Goal: Task Accomplishment & Management: Manage account settings

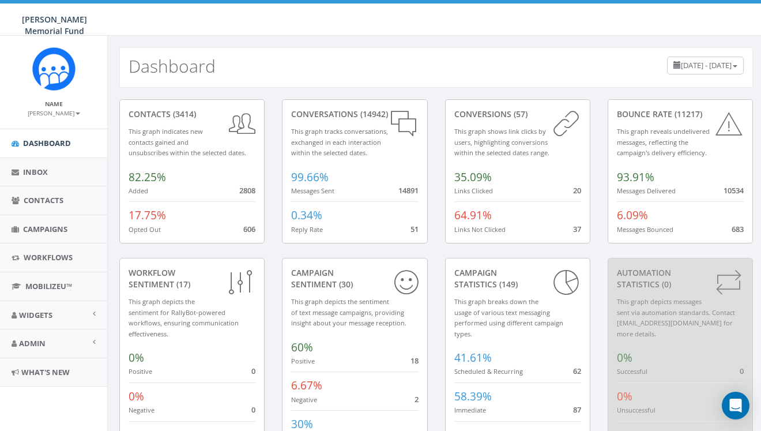
click at [48, 227] on span "Campaigns" at bounding box center [45, 229] width 44 height 10
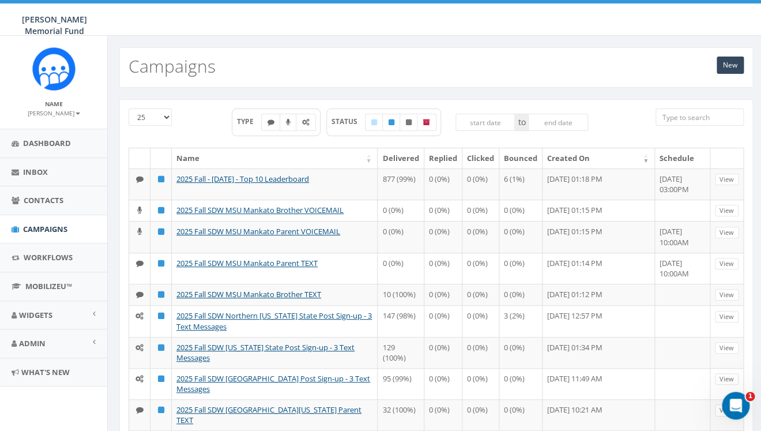
click at [687, 120] on input "search" at bounding box center [700, 116] width 88 height 17
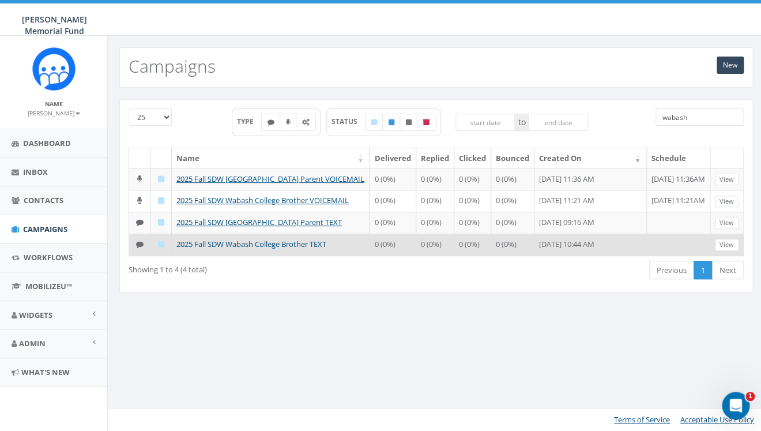
type input "wabash"
click at [262, 249] on link "2025 Fall SDW Wabash College Brother TEXT" at bounding box center [251, 244] width 150 height 10
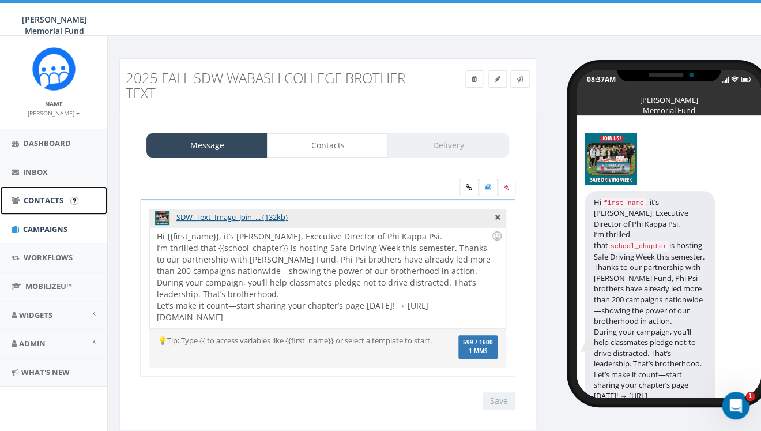
click at [50, 198] on span "Contacts" at bounding box center [44, 200] width 40 height 10
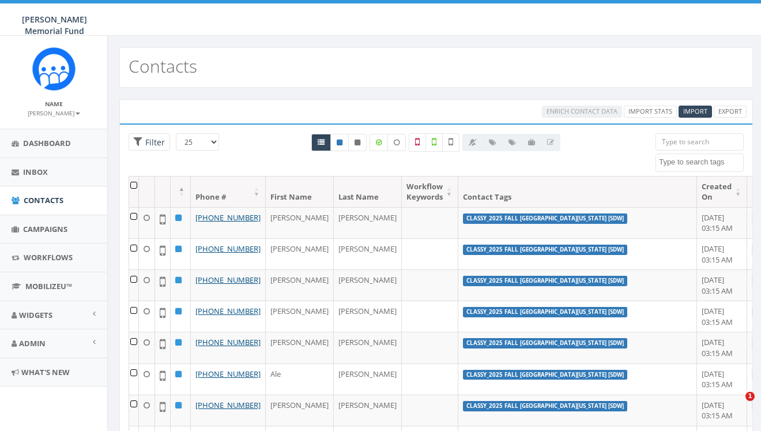
select select
click at [691, 158] on textarea "Search" at bounding box center [701, 162] width 84 height 10
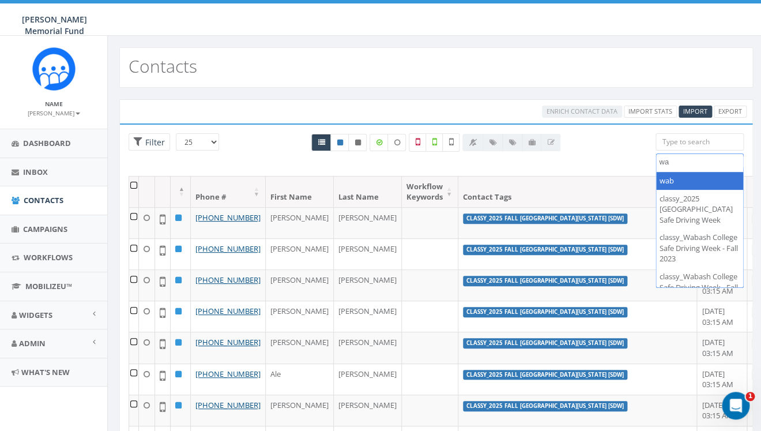
type textarea "w"
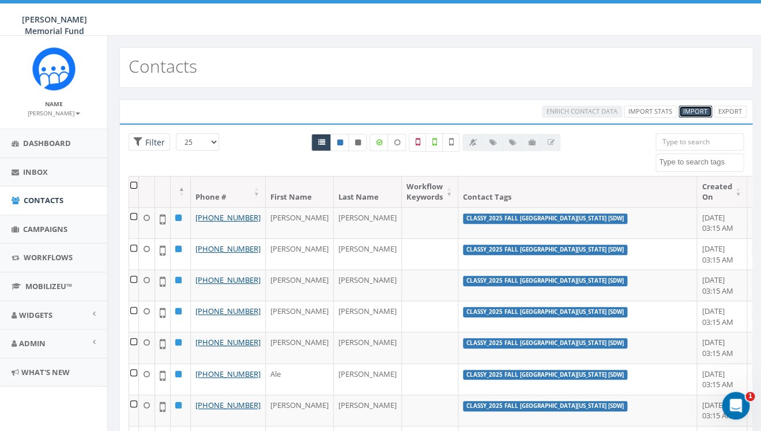
click at [698, 115] on span "Import" at bounding box center [695, 111] width 24 height 9
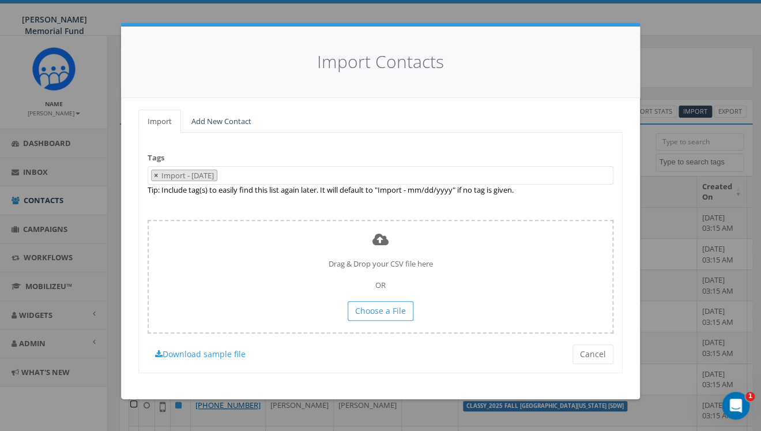
click at [156, 175] on span "×" at bounding box center [156, 175] width 4 height 10
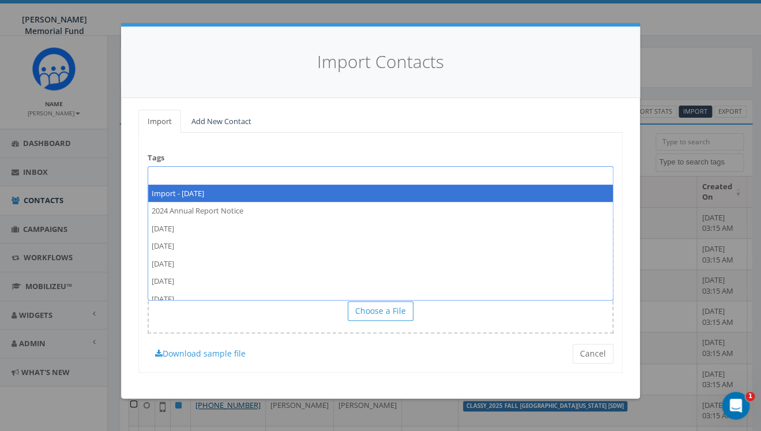
click at [159, 174] on span at bounding box center [381, 175] width 466 height 18
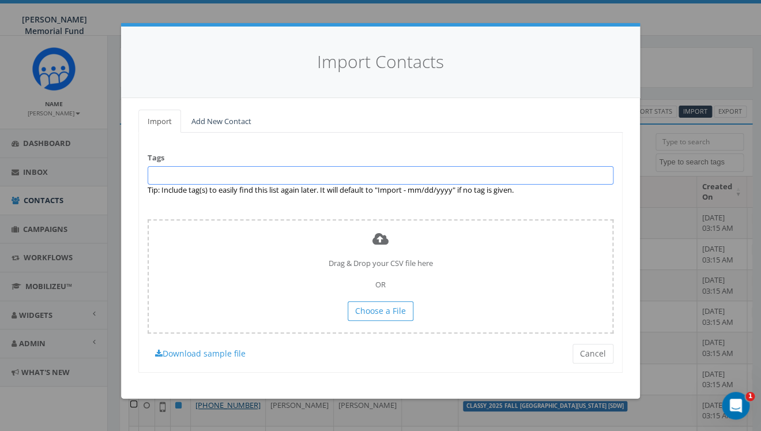
click at [159, 174] on span at bounding box center [381, 175] width 466 height 18
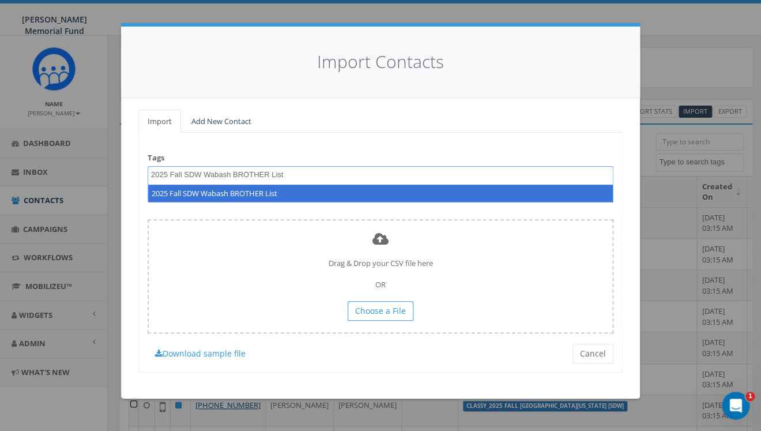
type textarea "2025 Fall SDW Wabash BROTHER List"
select select "2025 Fall SDW Wabash BROTHER List"
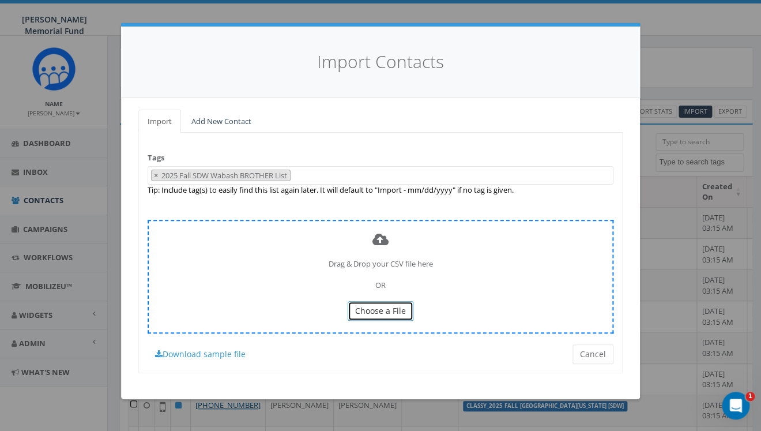
click at [370, 311] on span "Choose a File" at bounding box center [380, 310] width 51 height 11
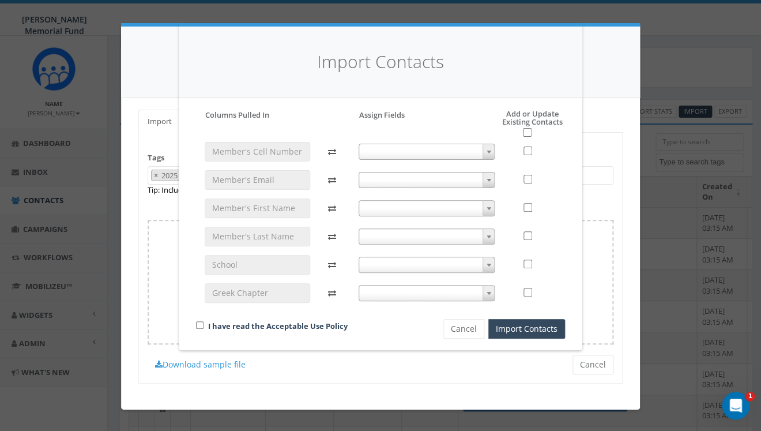
click at [465, 150] on span at bounding box center [427, 152] width 137 height 16
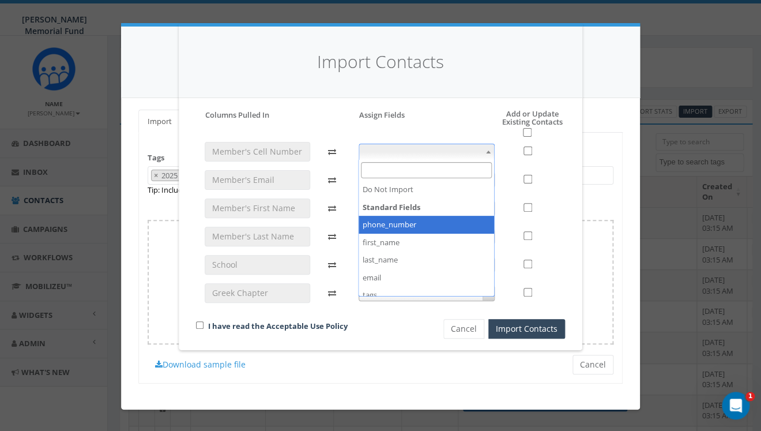
select select "phone_number"
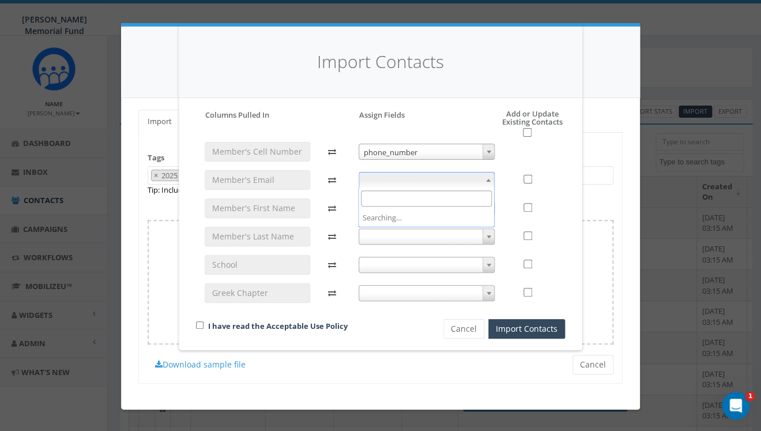
click at [438, 174] on span at bounding box center [427, 180] width 137 height 16
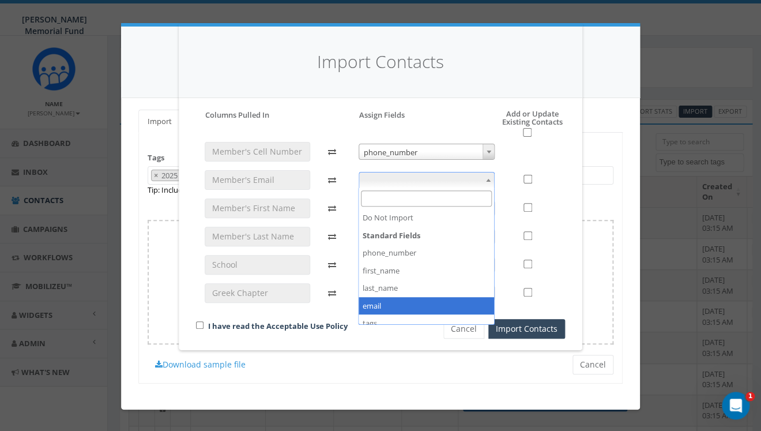
select select "email"
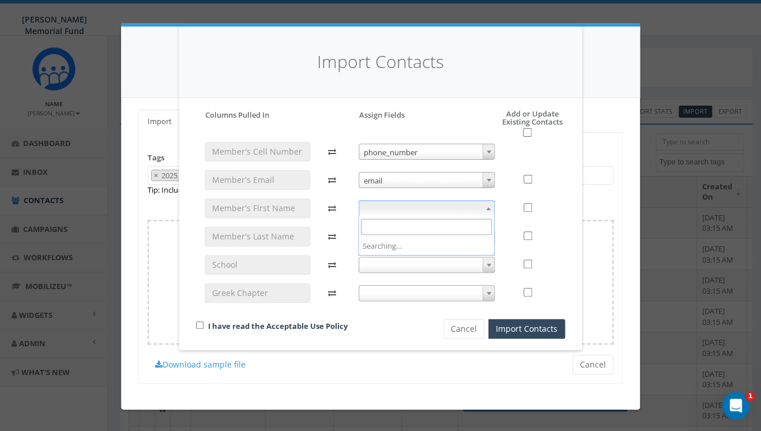
click at [435, 207] on span at bounding box center [427, 208] width 137 height 16
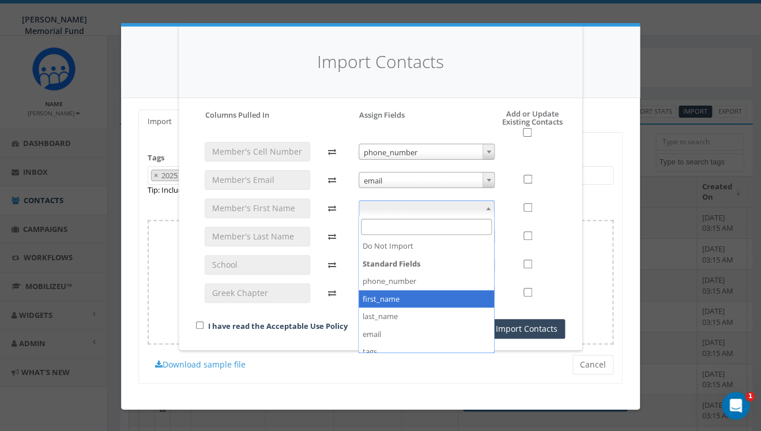
select select "first_name"
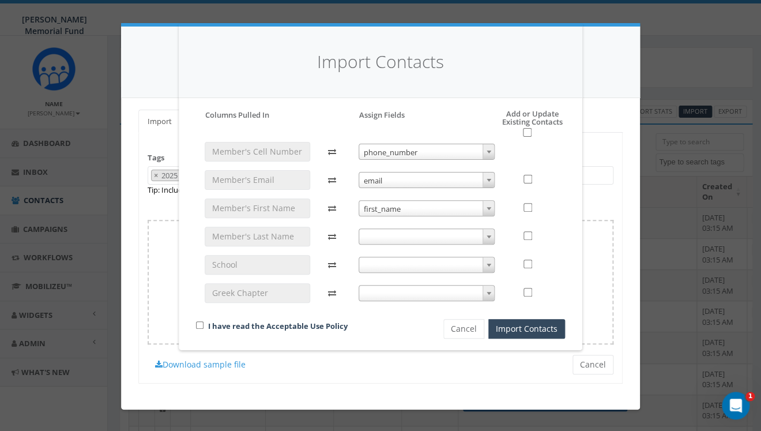
click at [414, 229] on span at bounding box center [427, 236] width 137 height 16
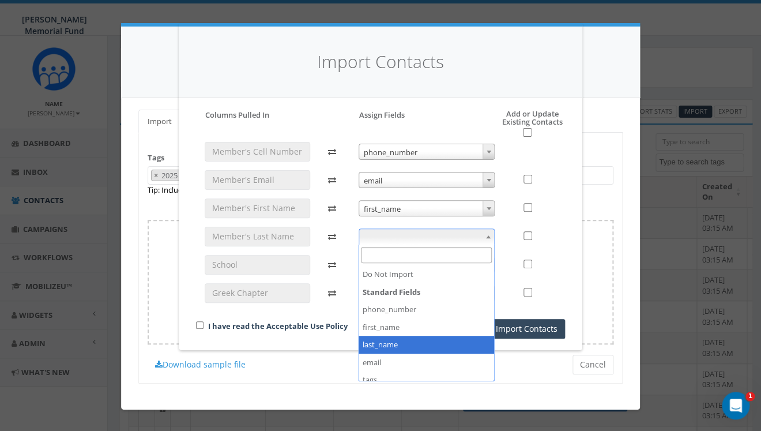
select select "last_name"
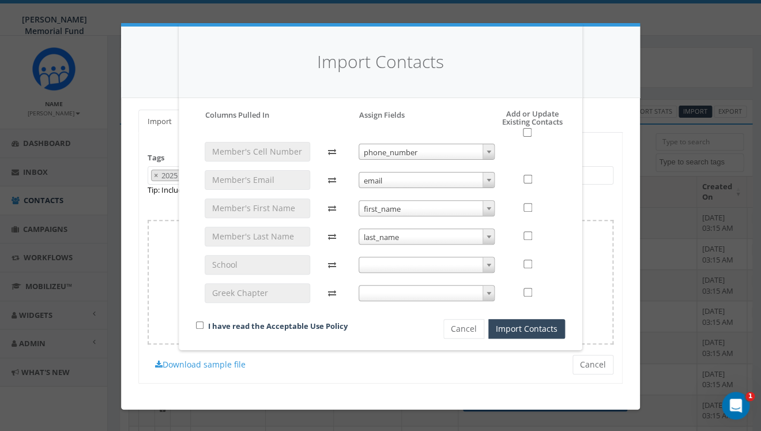
click at [417, 261] on span at bounding box center [427, 265] width 137 height 16
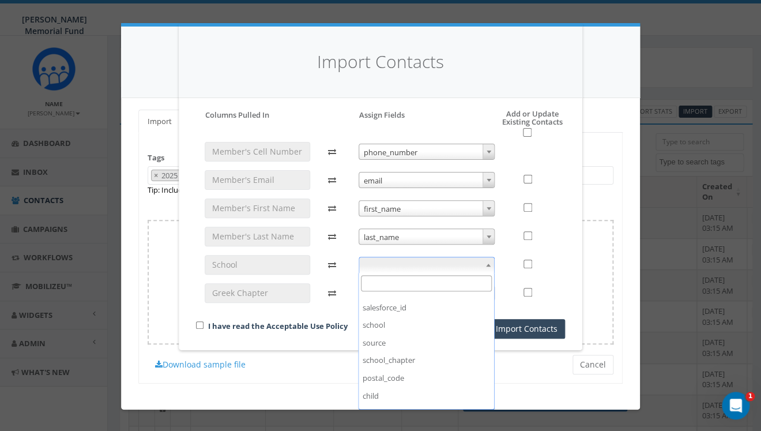
scroll to position [173, 0]
select select "school"
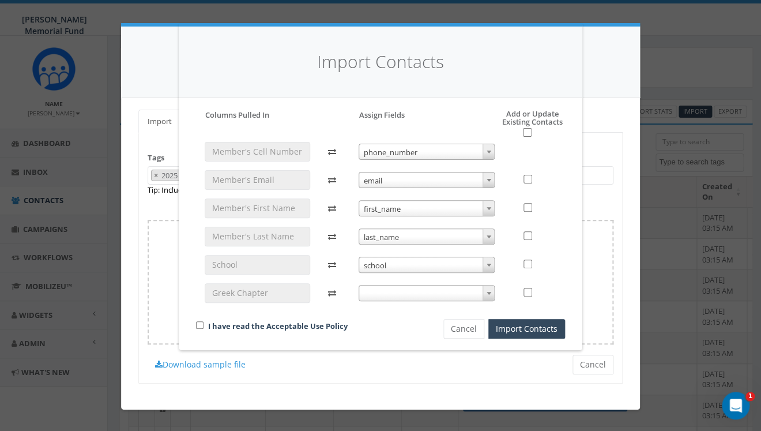
click at [406, 283] on div "phone_number phone_number email email first_name first_name last_name last_name…" at bounding box center [427, 227] width 154 height 171
click at [406, 291] on span at bounding box center [427, 293] width 137 height 16
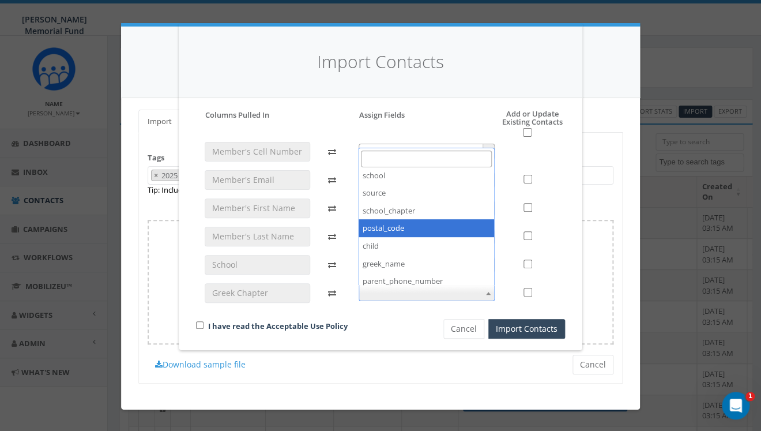
scroll to position [237, 0]
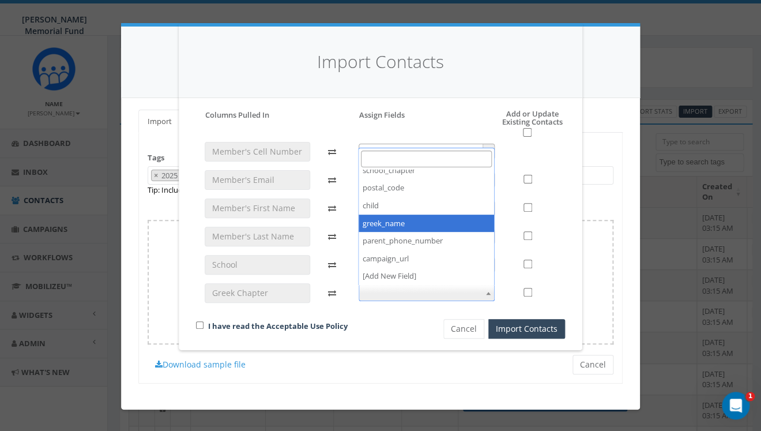
select select "greek_name"
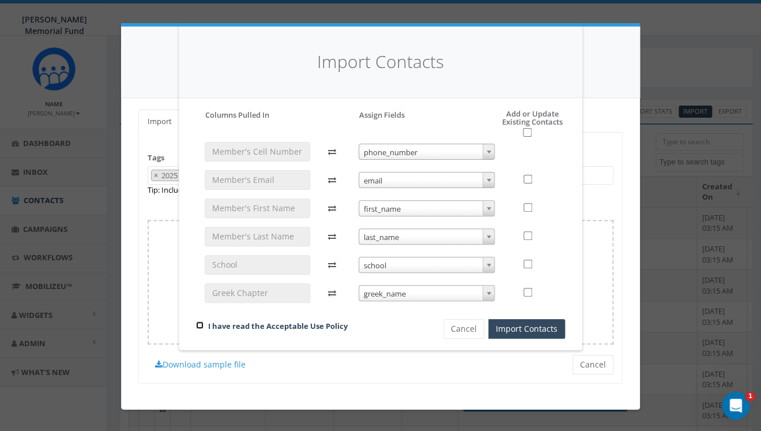
click at [201, 325] on input "checkbox" at bounding box center [199, 324] width 7 height 7
checkbox input "true"
click at [527, 133] on input "checkbox" at bounding box center [527, 132] width 9 height 9
checkbox input "true"
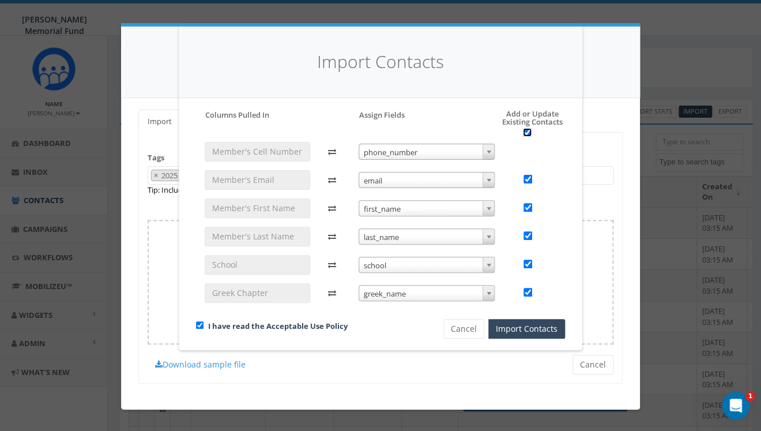
checkbox input "true"
click at [528, 326] on button "Import Contacts" at bounding box center [526, 329] width 77 height 20
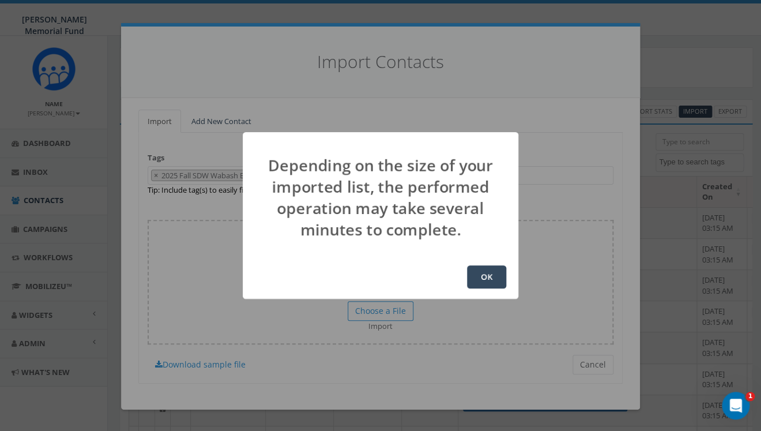
click at [485, 271] on button "OK" at bounding box center [486, 276] width 39 height 23
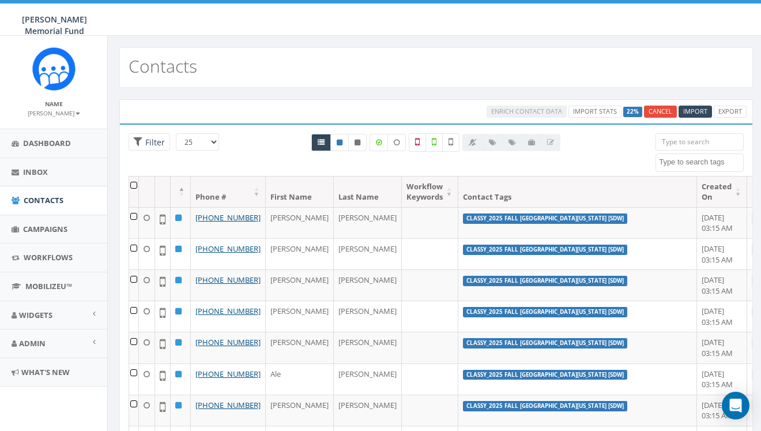
select select
click at [701, 112] on span "Import" at bounding box center [695, 111] width 24 height 9
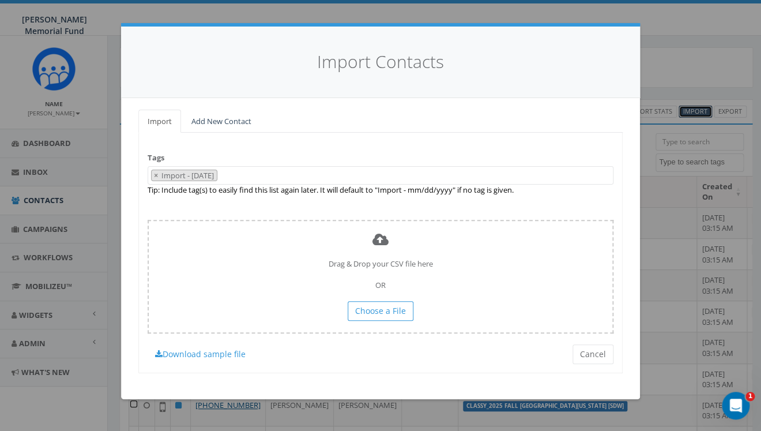
scroll to position [9037, 0]
click at [155, 176] on span "×" at bounding box center [156, 175] width 4 height 10
select select
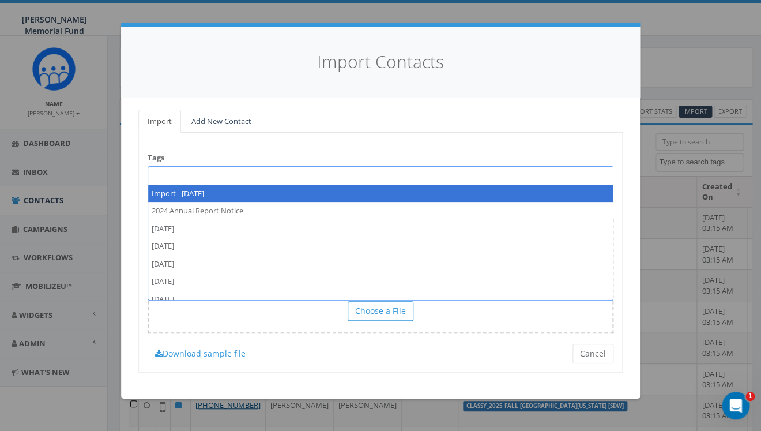
click at [163, 172] on span at bounding box center [381, 175] width 466 height 18
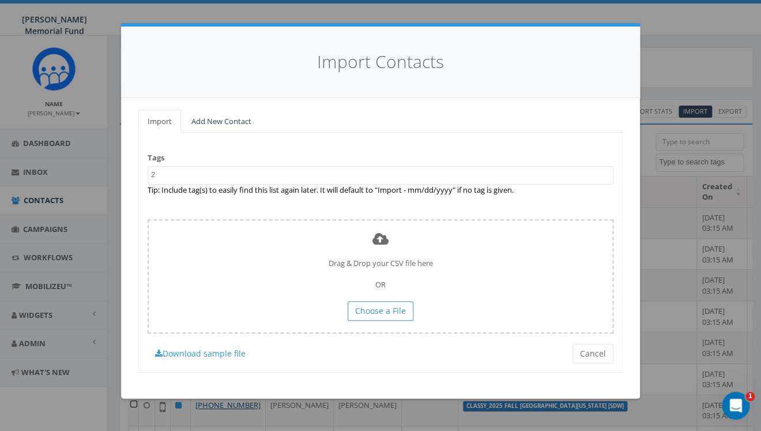
scroll to position [0, 0]
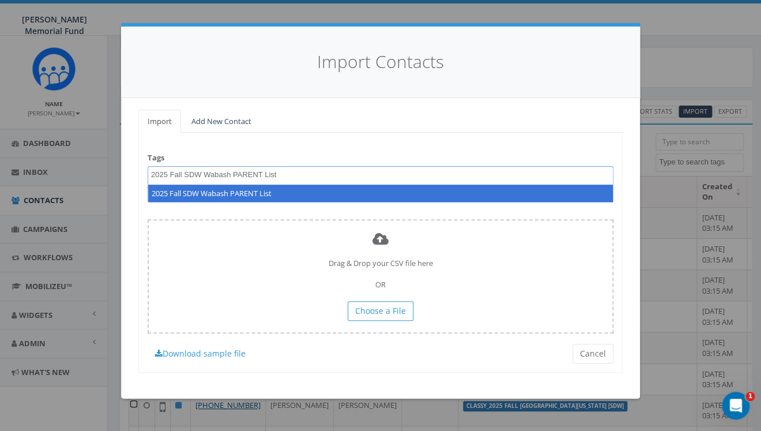
type textarea "2025 Fall SDW Wabash PARENT List"
select select "2025 Fall SDW Wabash PARENT List"
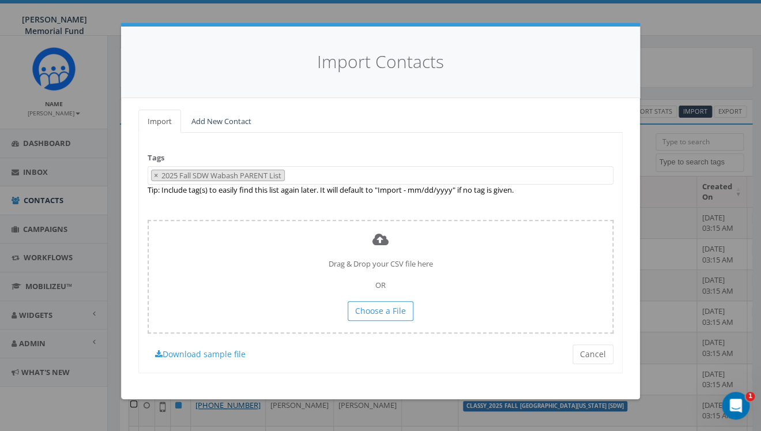
scroll to position [9051, 0]
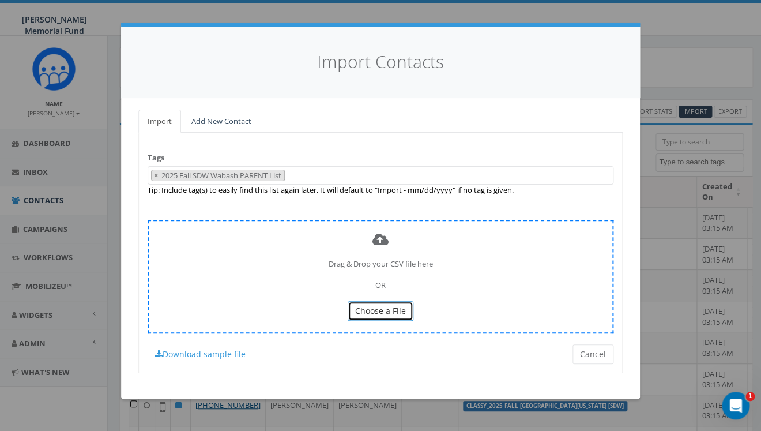
click at [385, 314] on span "Choose a File" at bounding box center [380, 310] width 51 height 11
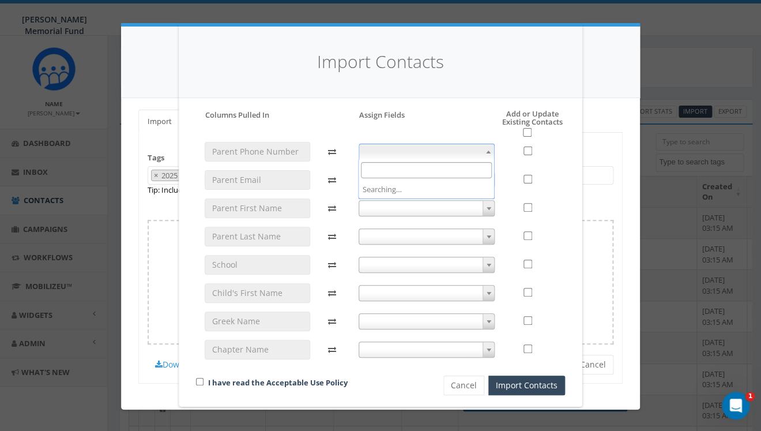
click at [457, 148] on span at bounding box center [427, 152] width 137 height 16
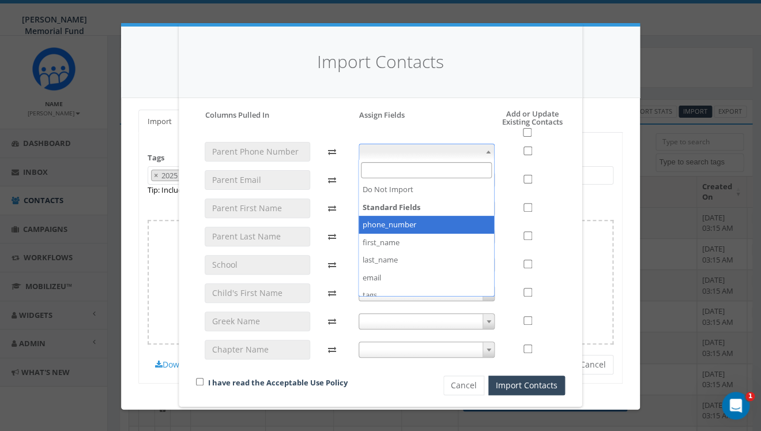
select select "phone_number"
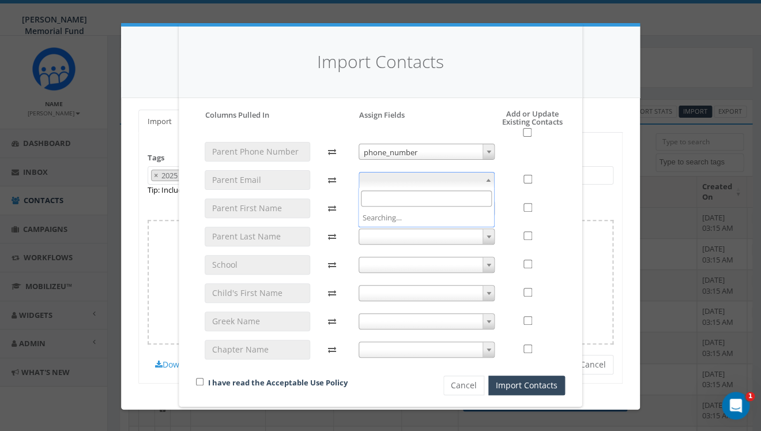
click at [446, 178] on span at bounding box center [427, 180] width 137 height 16
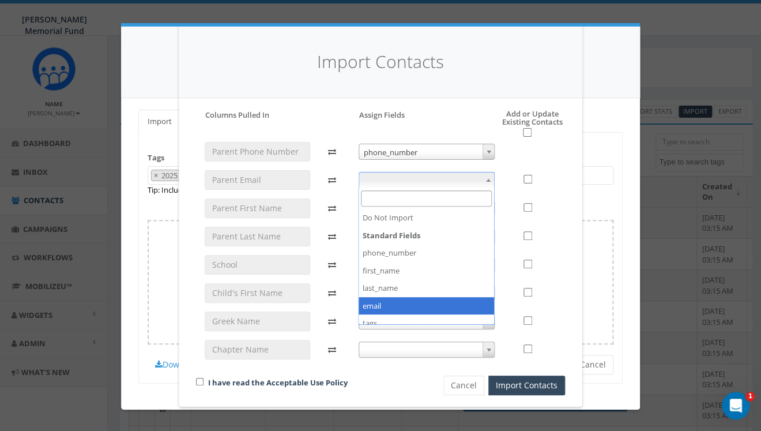
select select "email"
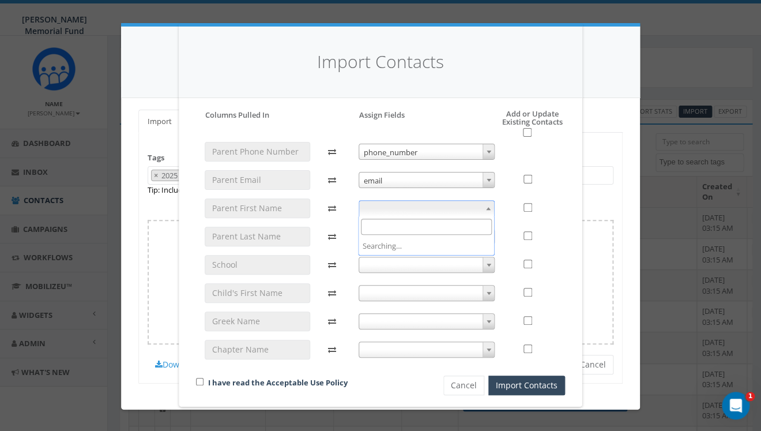
click at [420, 204] on span at bounding box center [427, 208] width 137 height 16
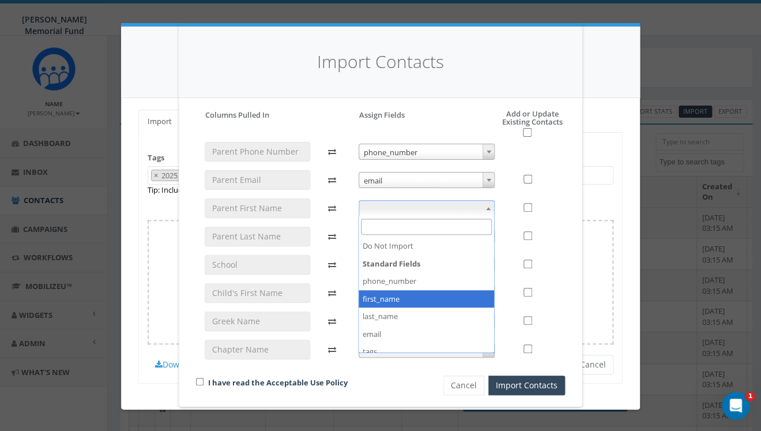
select select "first_name"
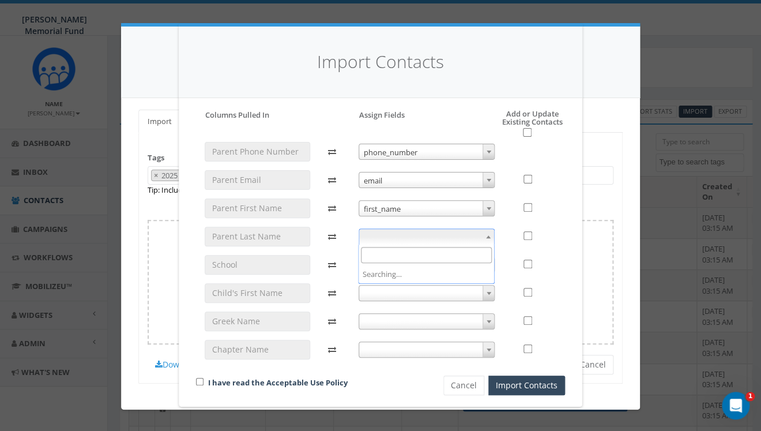
click at [400, 234] on span at bounding box center [427, 236] width 137 height 16
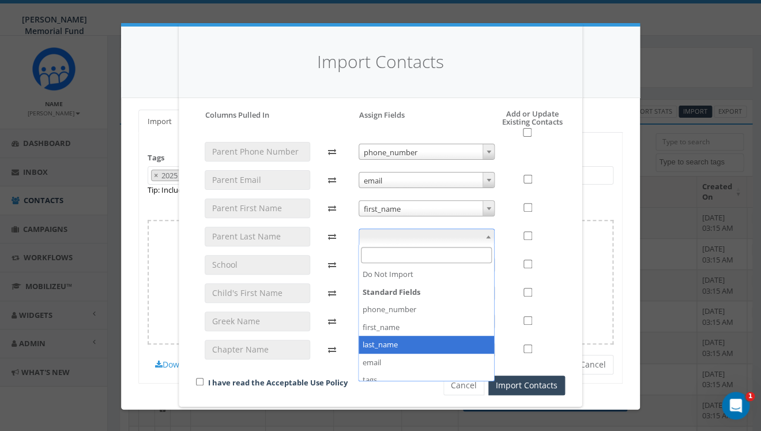
select select "last_name"
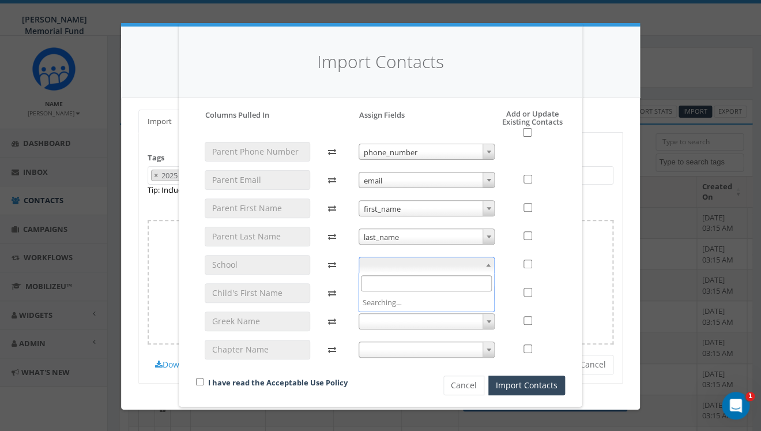
click at [386, 266] on span at bounding box center [427, 265] width 137 height 16
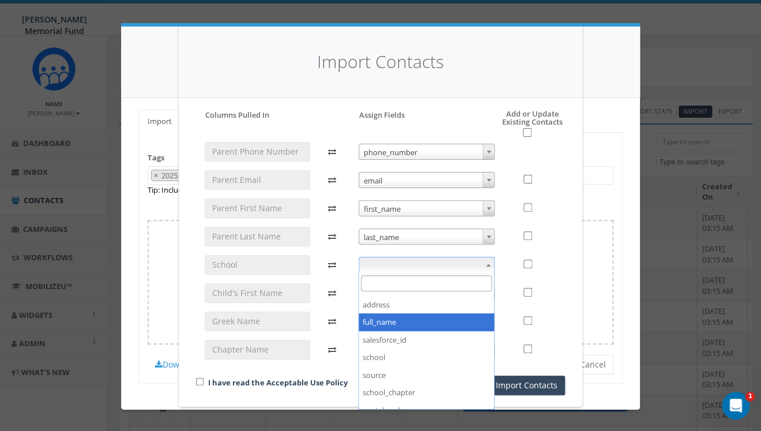
scroll to position [144, 0]
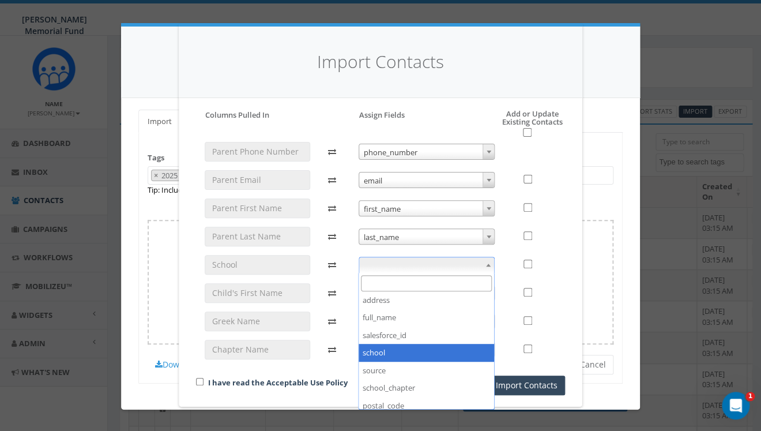
select select "school"
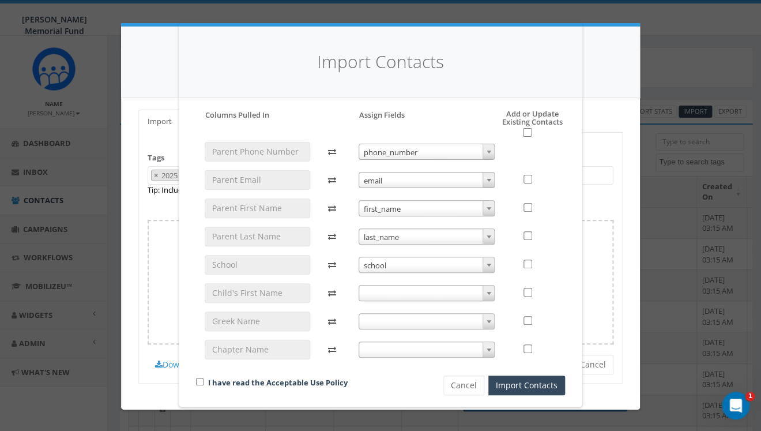
click at [383, 287] on span at bounding box center [427, 293] width 137 height 16
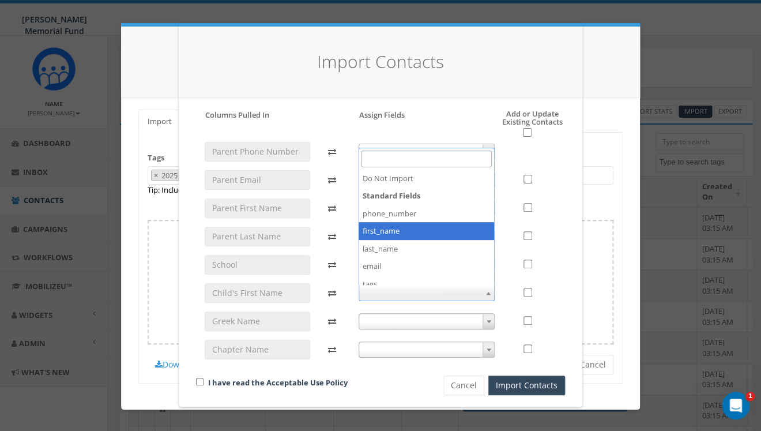
select select "first_name"
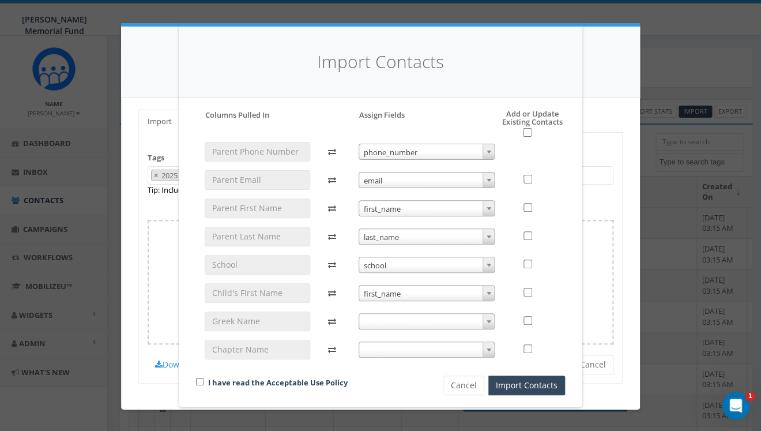
click at [382, 312] on div "phone_number phone_number email email first_name first_name last_name last_name…" at bounding box center [427, 256] width 154 height 228
click at [382, 320] on span at bounding box center [427, 321] width 137 height 16
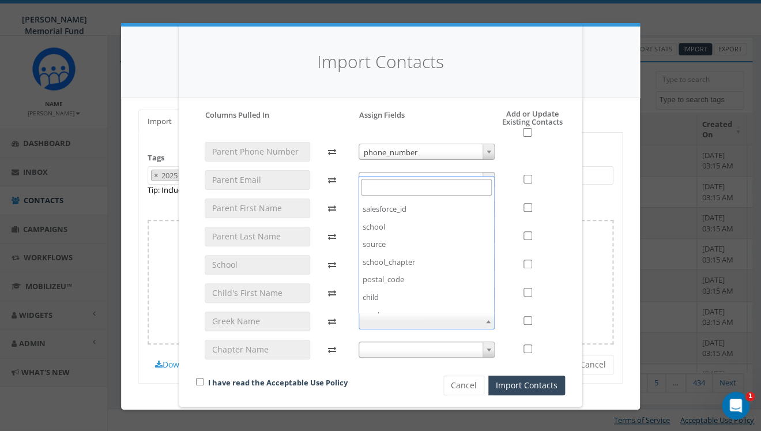
scroll to position [237, 0]
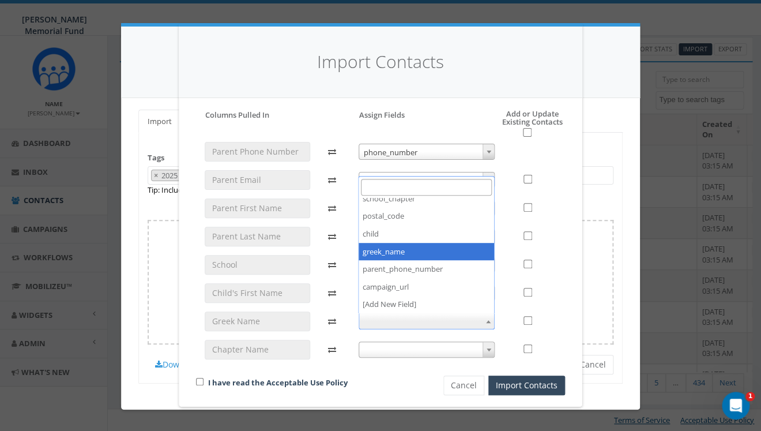
select select "greek_name"
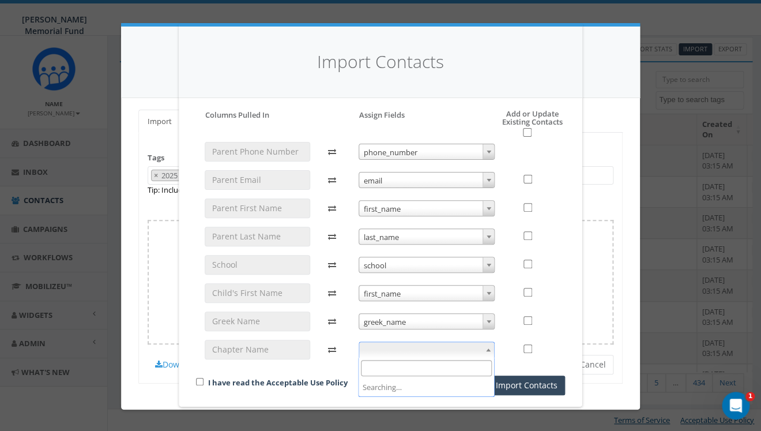
click at [392, 349] on span at bounding box center [427, 349] width 137 height 16
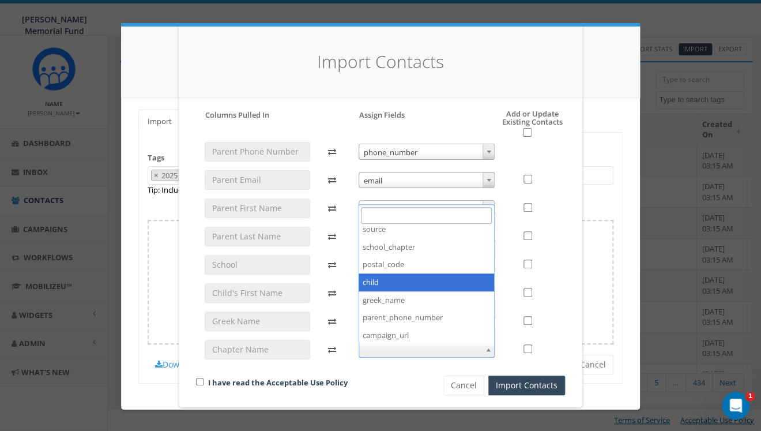
scroll to position [208, 0]
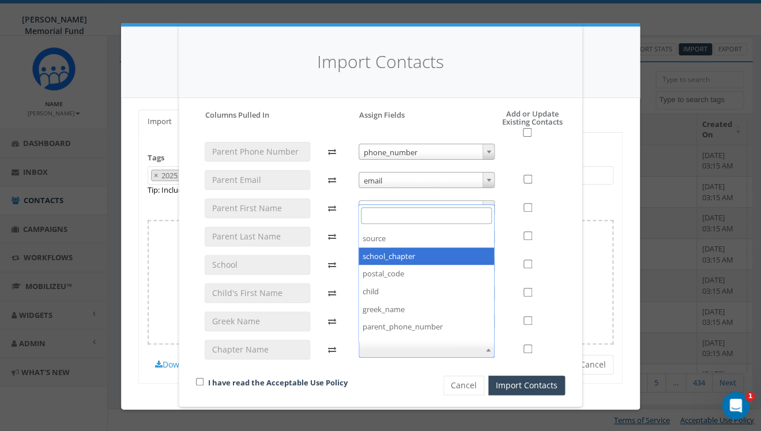
select select "school_chapter"
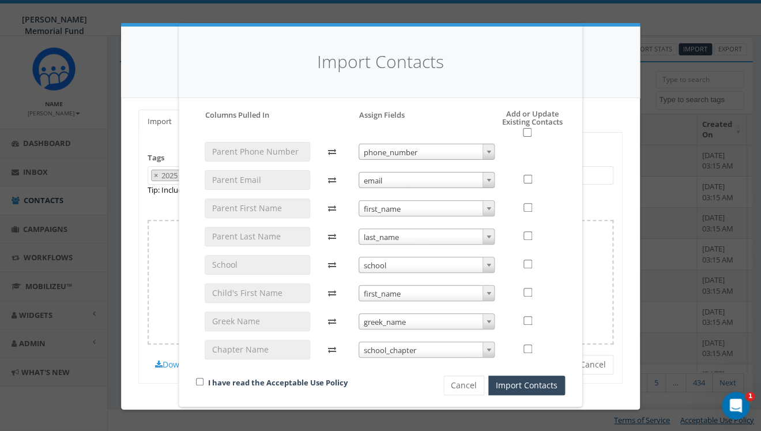
click at [204, 383] on div "I have read the Acceptable Use Policy" at bounding box center [299, 383] width 225 height 16
click at [201, 379] on input "checkbox" at bounding box center [199, 381] width 7 height 7
checkbox input "true"
click at [528, 131] on input "checkbox" at bounding box center [527, 132] width 9 height 9
checkbox input "true"
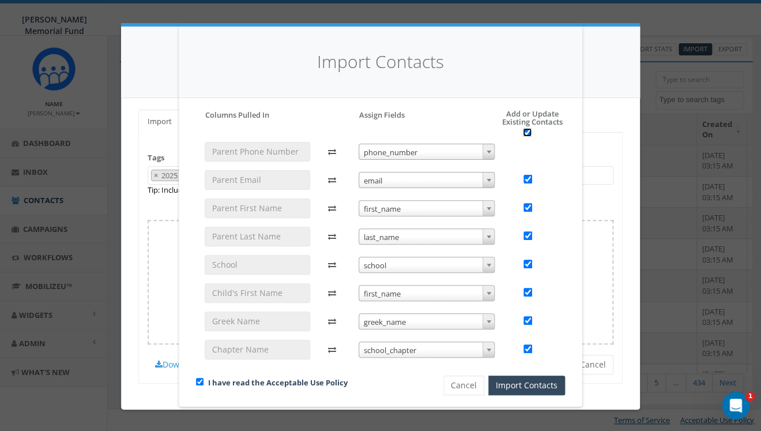
checkbox input "true"
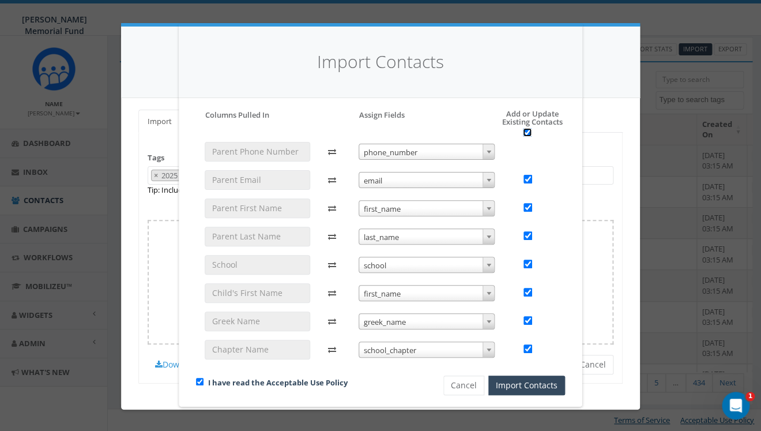
checkbox input "true"
click at [519, 390] on button "Import Contacts" at bounding box center [526, 385] width 77 height 20
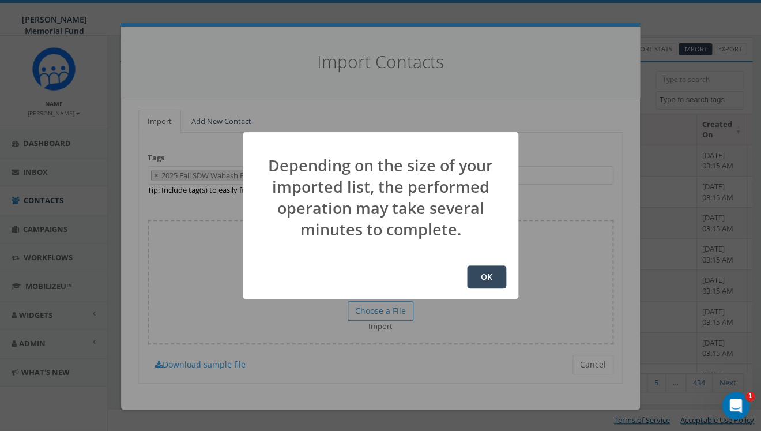
click at [485, 270] on button "OK" at bounding box center [486, 276] width 39 height 23
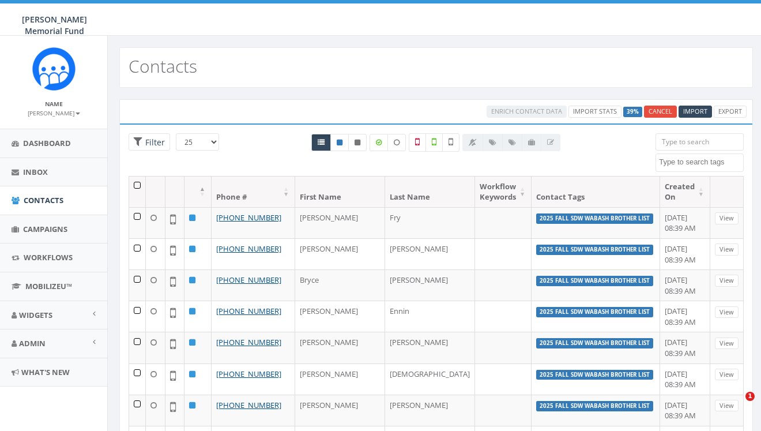
select select
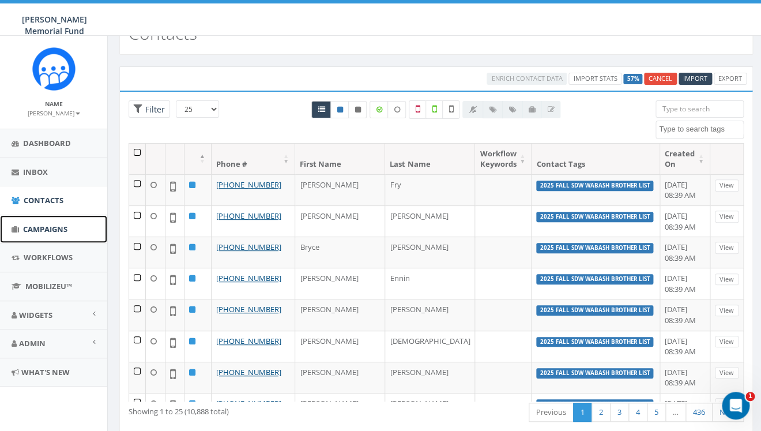
click at [44, 231] on span "Campaigns" at bounding box center [45, 229] width 44 height 10
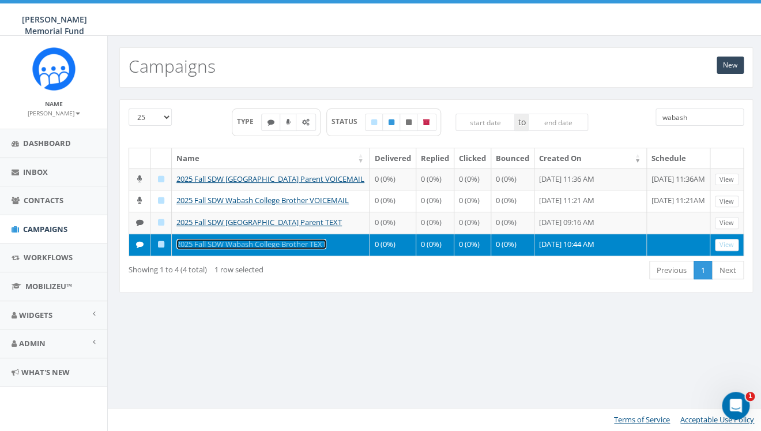
click at [245, 249] on link "2025 Fall SDW Wabash College Brother TEXT" at bounding box center [251, 244] width 150 height 10
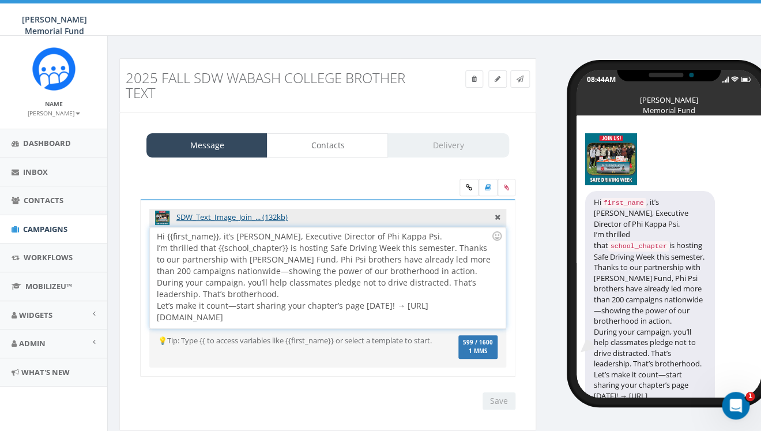
click at [431, 236] on div "Hi {{first_name}}, it’s Ron Ransom, Executive Director of Phi Kappa Psi. I’m th…" at bounding box center [327, 277] width 355 height 101
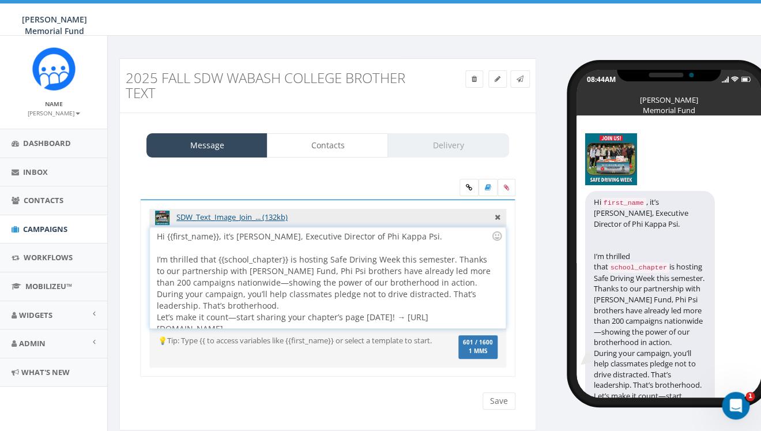
click at [451, 284] on div "Hi {{first_name}}, it’s Ron Ransom, Executive Director of Phi Kappa Psi. I’m th…" at bounding box center [327, 277] width 355 height 101
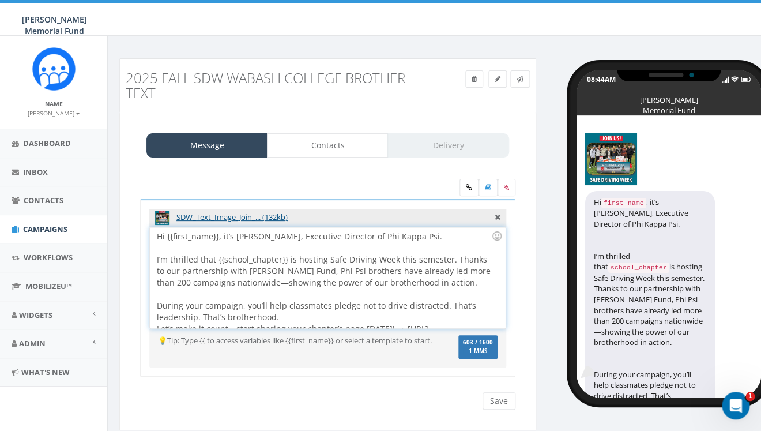
scroll to position [21, 0]
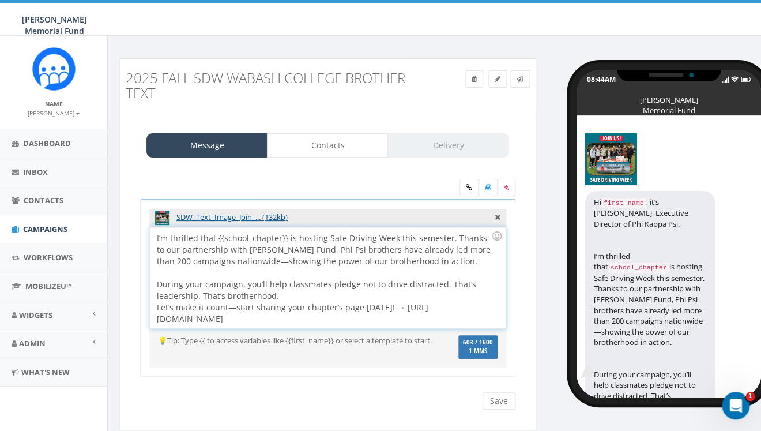
click at [281, 297] on div "Hi {{first_name}}, it’s Ron Ransom, Executive Director of Phi Kappa Psi. I’m th…" at bounding box center [327, 277] width 355 height 101
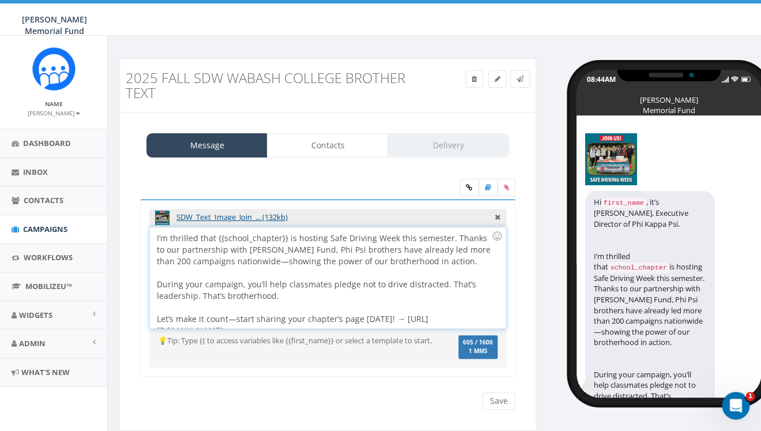
scroll to position [33, 0]
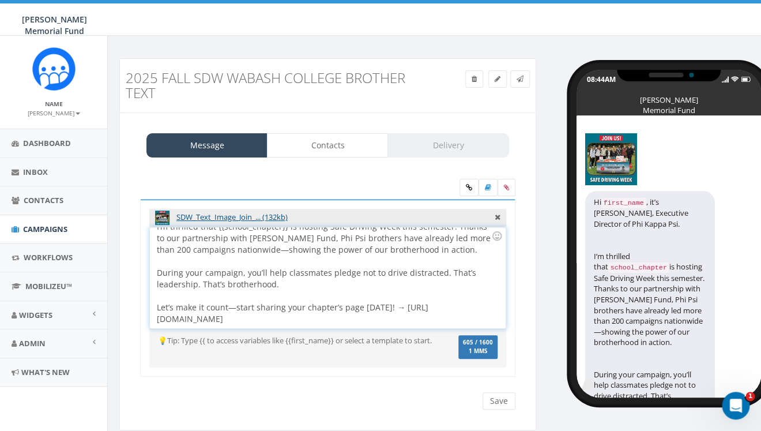
click at [443, 272] on div "During your campaign, you’ll help classmates pledge not to drive distracted. Th…" at bounding box center [324, 278] width 334 height 23
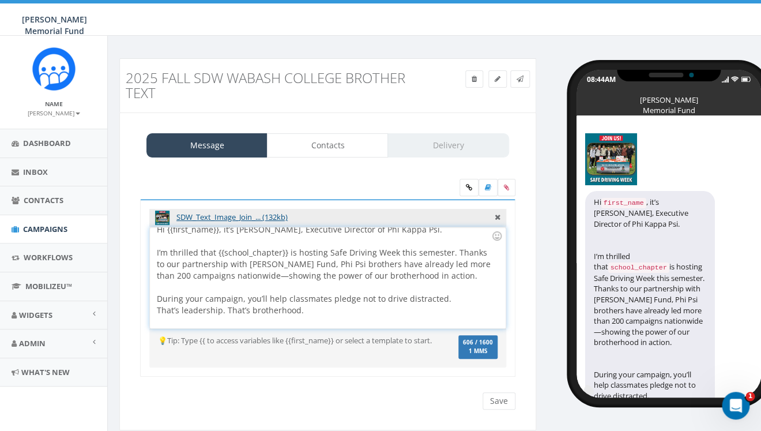
scroll to position [0, 0]
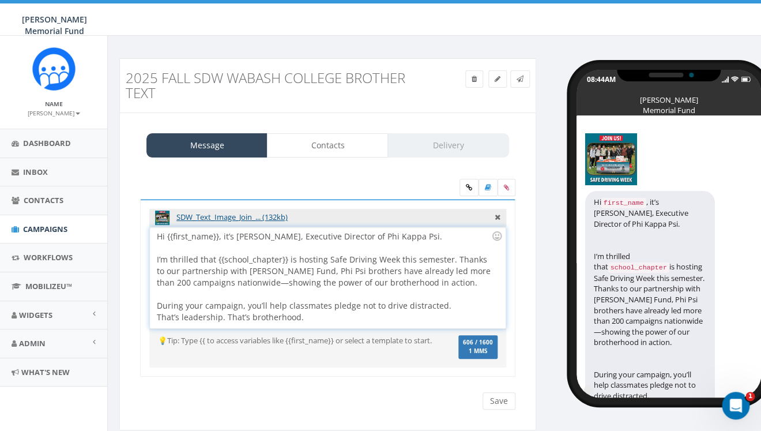
click at [450, 258] on div "I’m thrilled that {{school_chapter}} is hosting Safe Driving Week this semester…" at bounding box center [324, 271] width 334 height 35
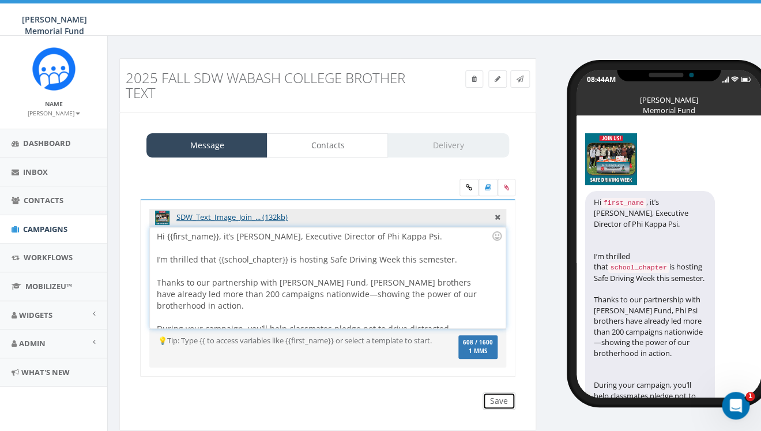
click at [495, 400] on input "Save" at bounding box center [499, 400] width 33 height 17
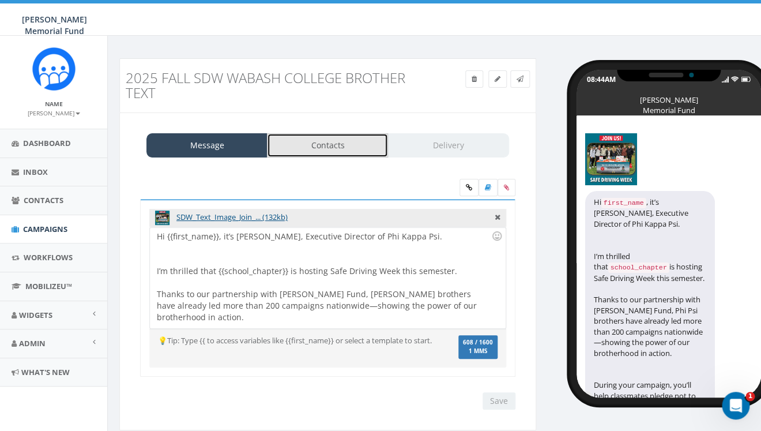
click at [319, 141] on link "Contacts" at bounding box center [327, 145] width 121 height 24
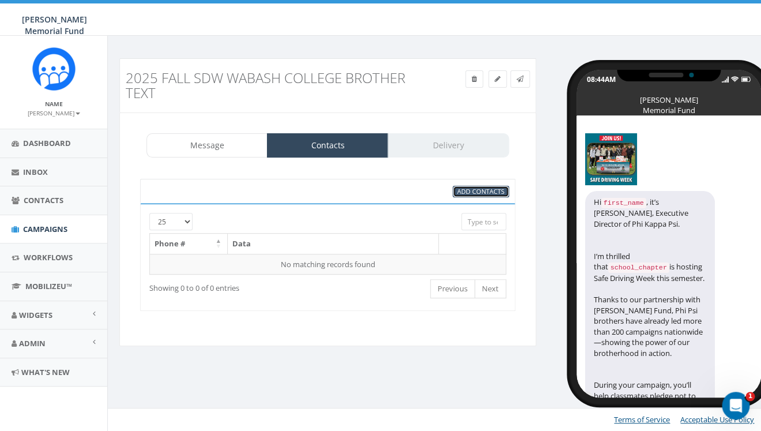
click at [481, 192] on span "Add Contacts" at bounding box center [480, 191] width 47 height 9
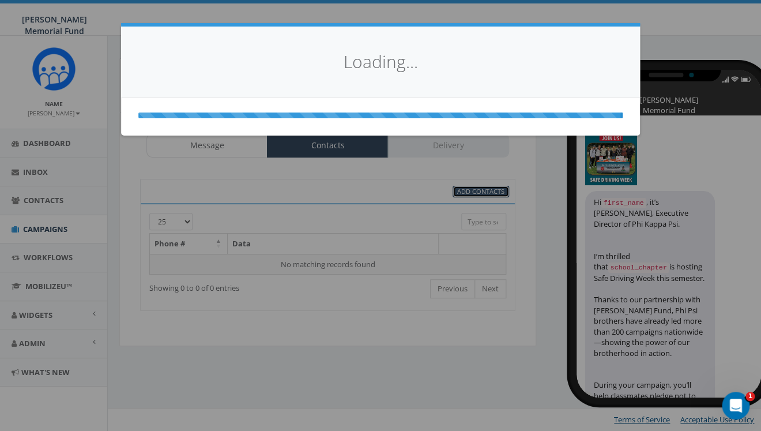
select select
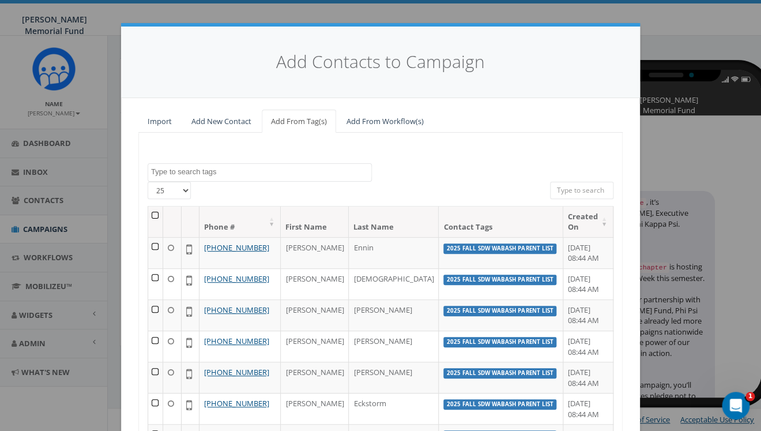
click at [183, 172] on textarea "Search" at bounding box center [261, 172] width 220 height 10
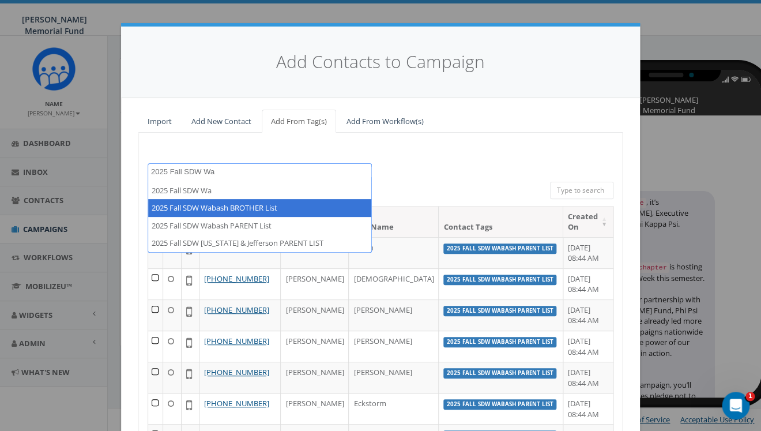
type textarea "2025 Fall SDW Wa"
select select "2025 Fall SDW Wabash BROTHER List"
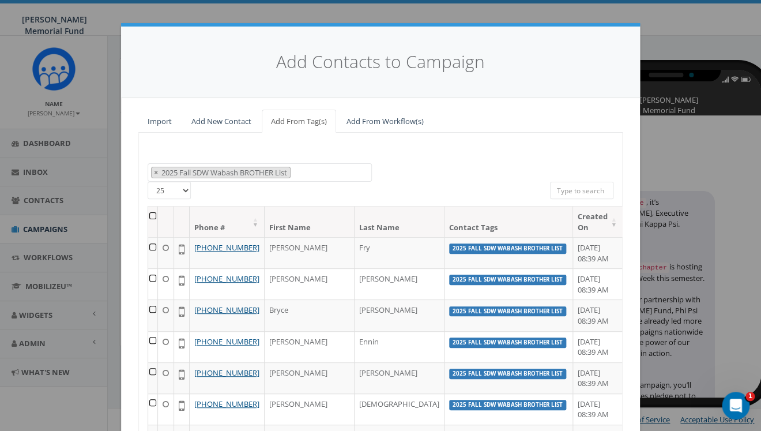
click at [158, 214] on th at bounding box center [153, 221] width 10 height 31
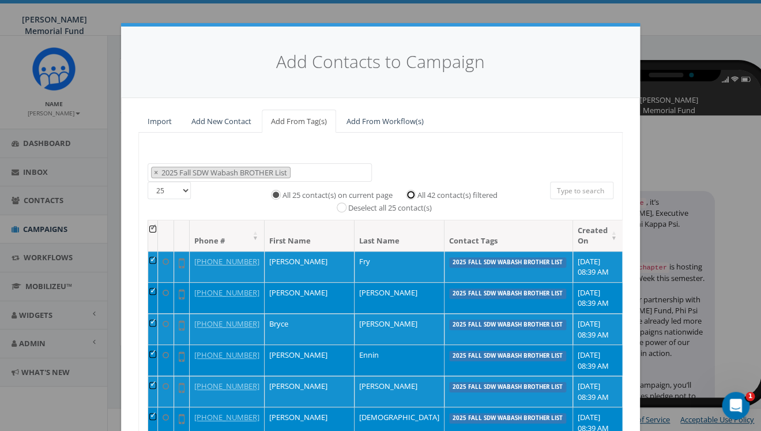
click at [415, 194] on input "All 42 contact(s) filtered" at bounding box center [413, 193] width 7 height 7
radio input "true"
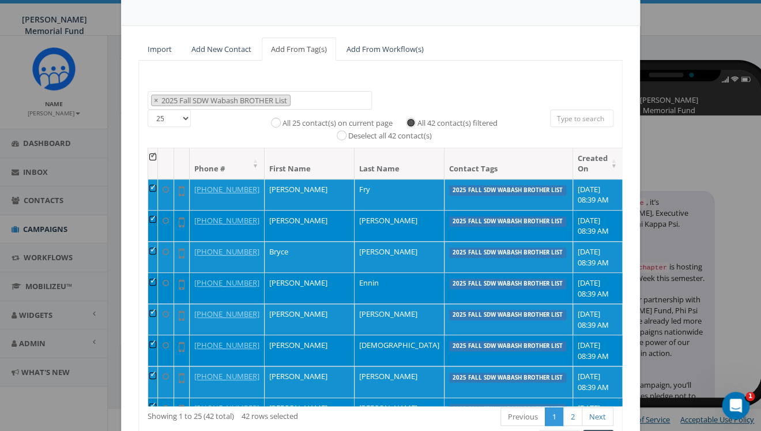
scroll to position [143, 0]
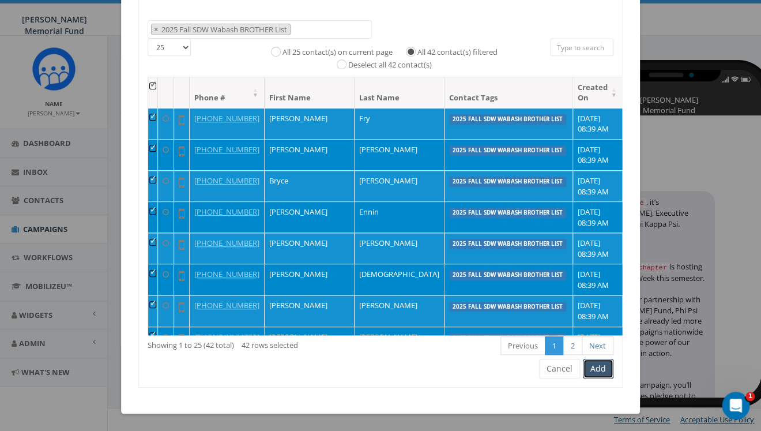
click at [604, 371] on button "Add" at bounding box center [598, 369] width 31 height 20
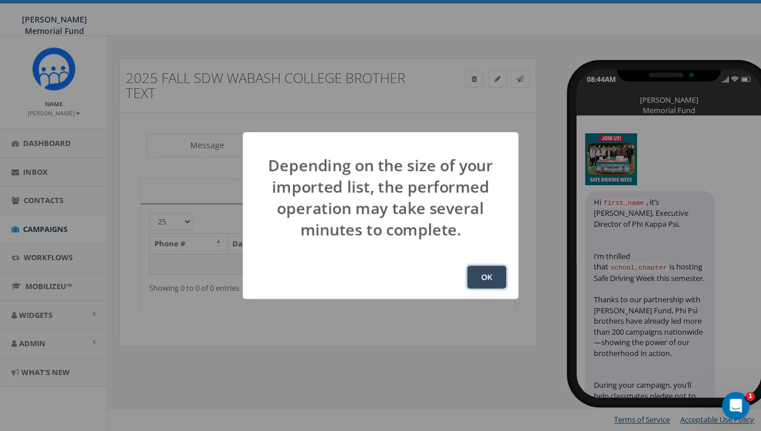
click at [492, 283] on button "OK" at bounding box center [486, 276] width 39 height 23
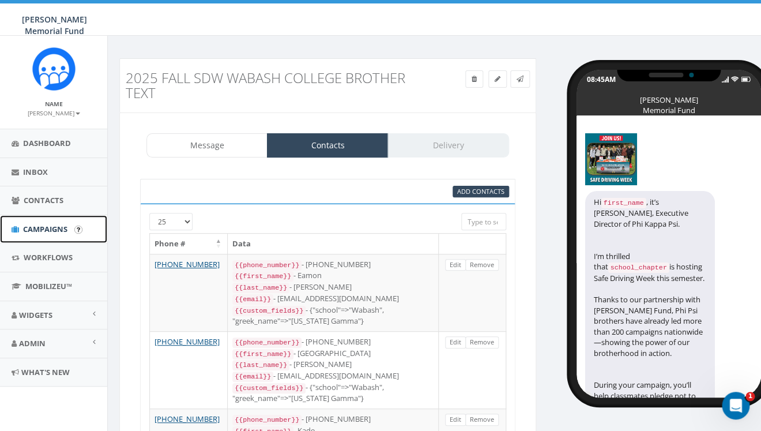
click at [44, 229] on span "Campaigns" at bounding box center [45, 229] width 44 height 10
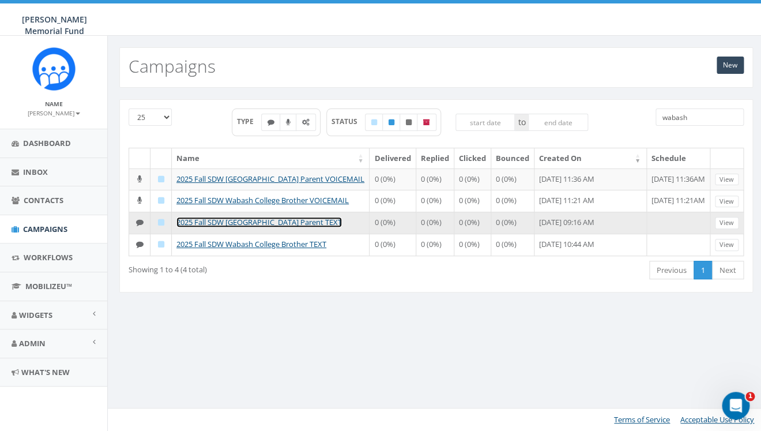
click at [257, 227] on link "2025 Fall SDW [GEOGRAPHIC_DATA] Parent TEXT" at bounding box center [258, 222] width 165 height 10
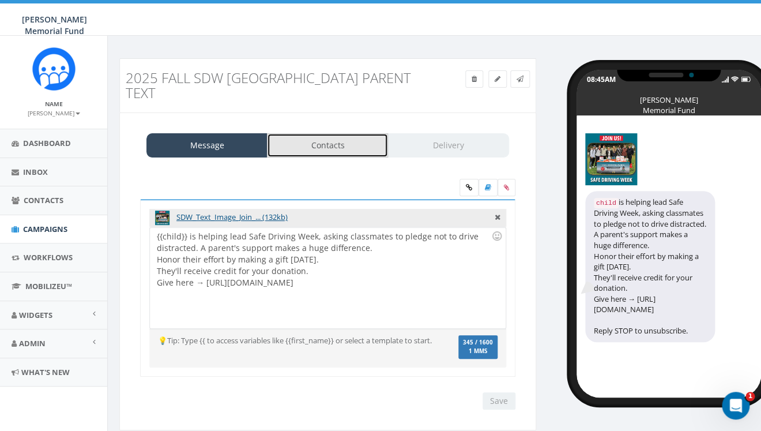
click at [342, 143] on link "Contacts" at bounding box center [327, 145] width 121 height 24
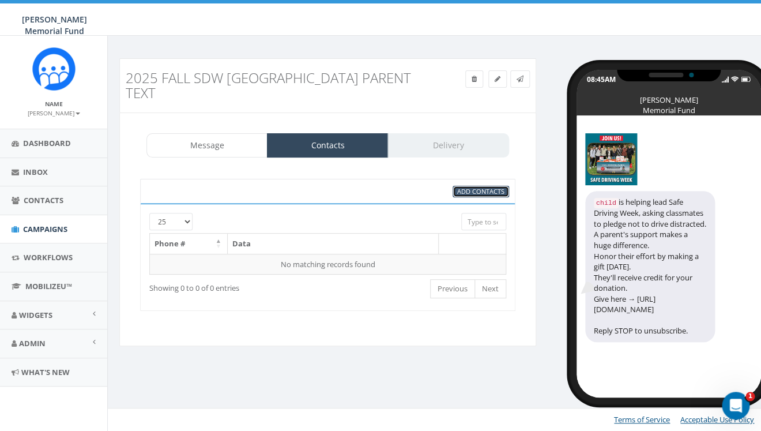
click at [465, 194] on span "Add Contacts" at bounding box center [480, 191] width 47 height 9
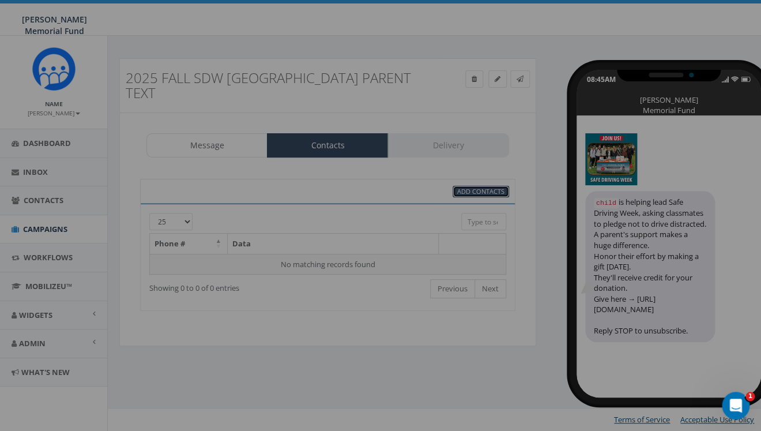
select select
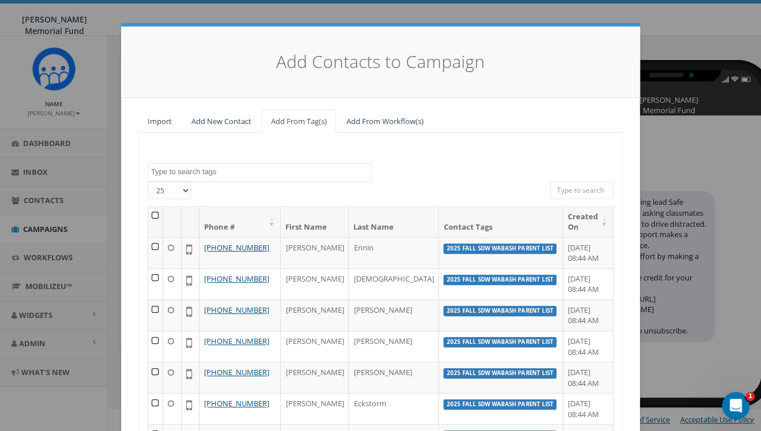
click at [220, 169] on textarea "Search" at bounding box center [261, 172] width 220 height 10
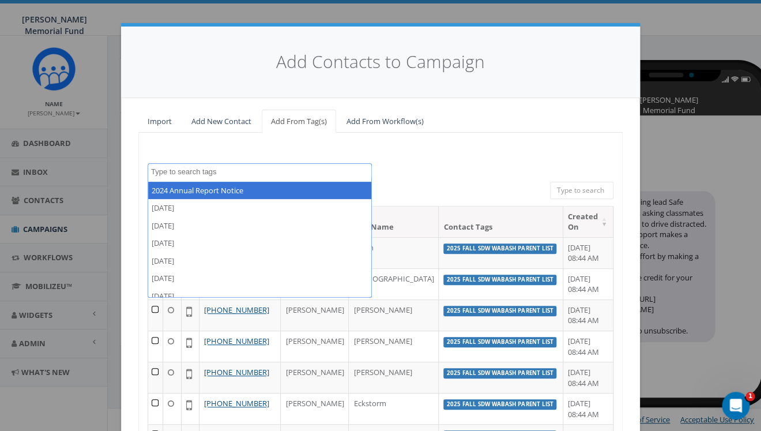
type textarea "0"
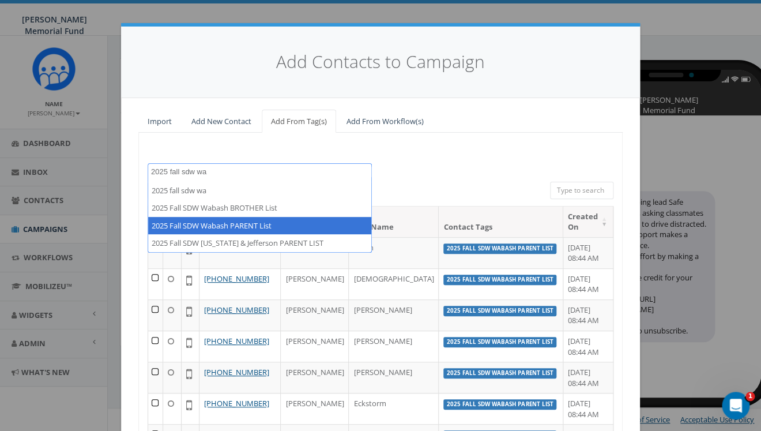
type textarea "2025 fall sdw wa"
select select "2025 Fall SDW Wabash PARENT List"
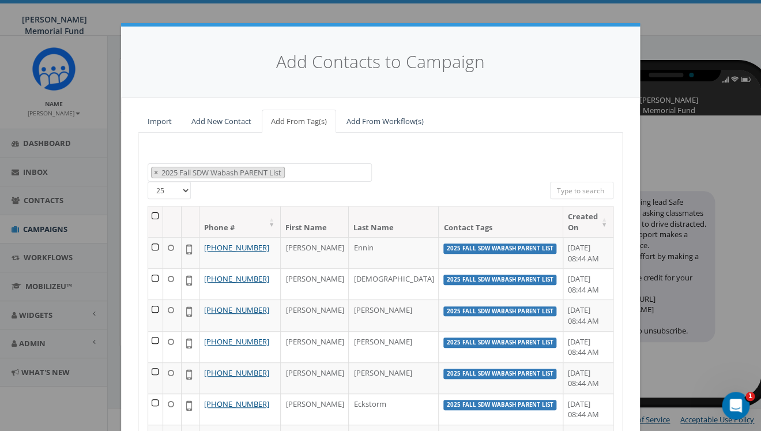
click at [159, 214] on th at bounding box center [155, 221] width 15 height 31
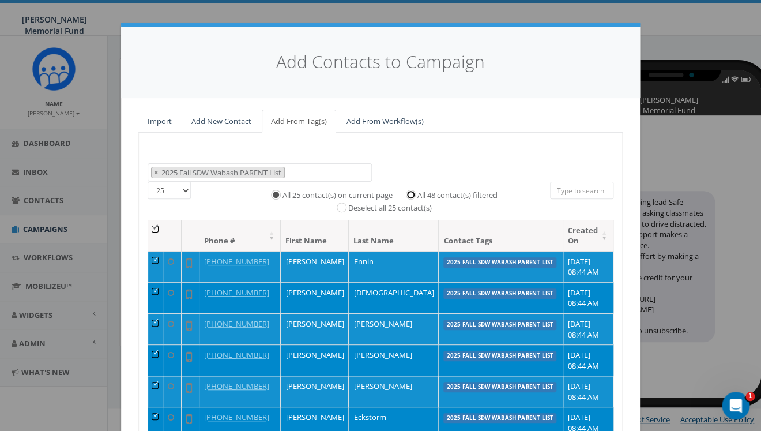
click at [414, 197] on input "All 48 contact(s) filtered" at bounding box center [413, 193] width 7 height 7
radio input "true"
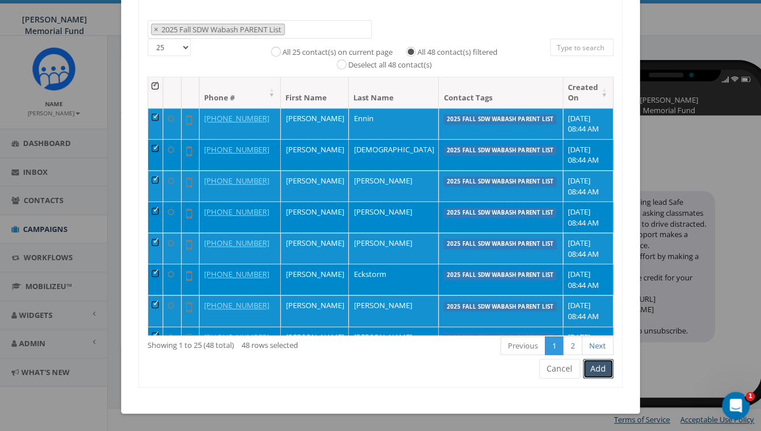
click at [600, 371] on button "Add" at bounding box center [598, 369] width 31 height 20
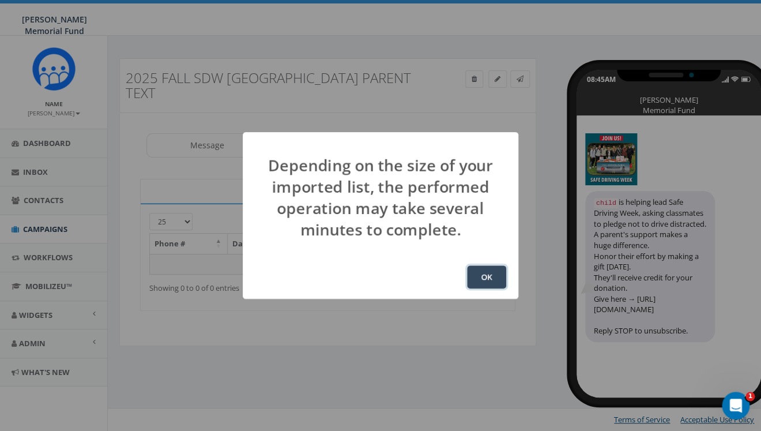
click at [487, 276] on button "OK" at bounding box center [486, 276] width 39 height 23
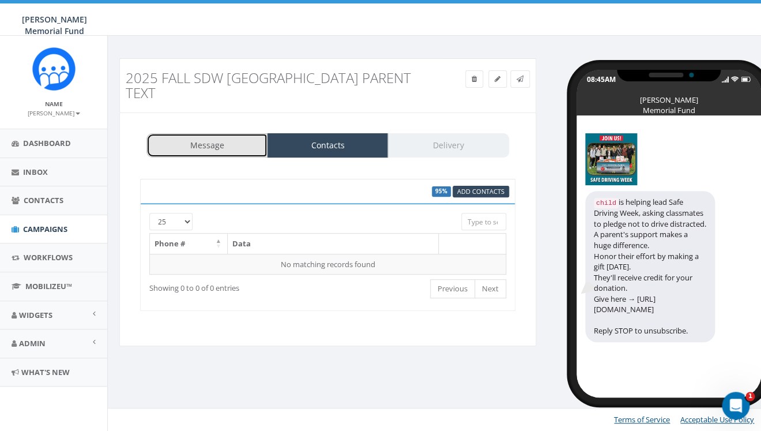
click at [198, 143] on link "Message" at bounding box center [206, 145] width 121 height 24
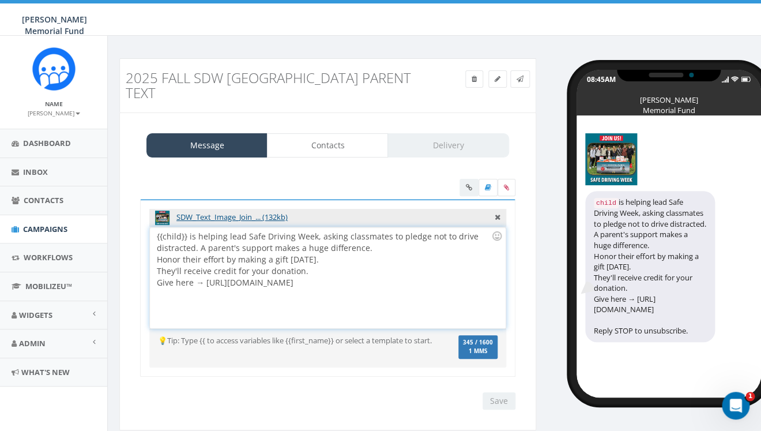
click at [201, 249] on div "{{child}} is helping lead Safe Driving Week, asking classmates to pledge not to…" at bounding box center [327, 277] width 355 height 101
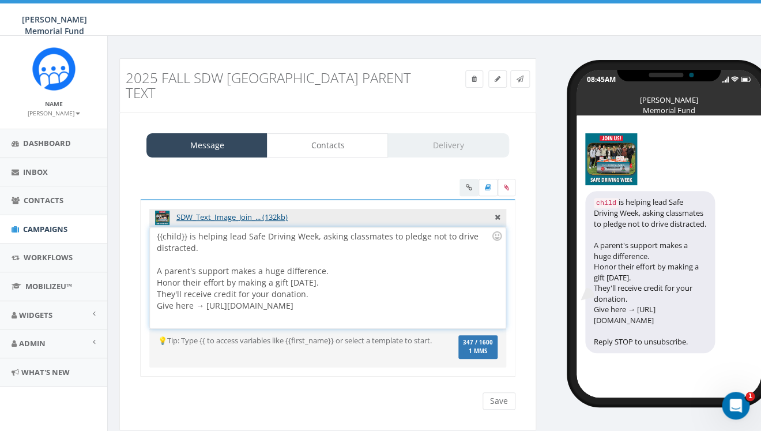
click at [339, 271] on div "A parent's support makes a huge difference." at bounding box center [324, 271] width 334 height 12
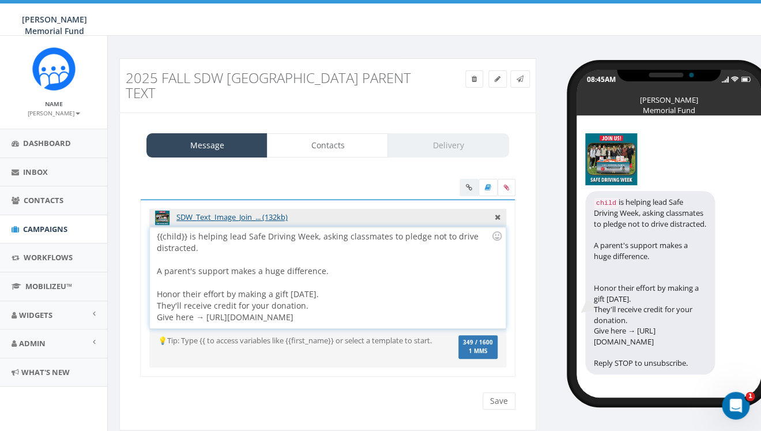
click at [318, 296] on div "{{child}} is helping lead Safe Driving Week, asking classmates to pledge not to…" at bounding box center [327, 277] width 355 height 101
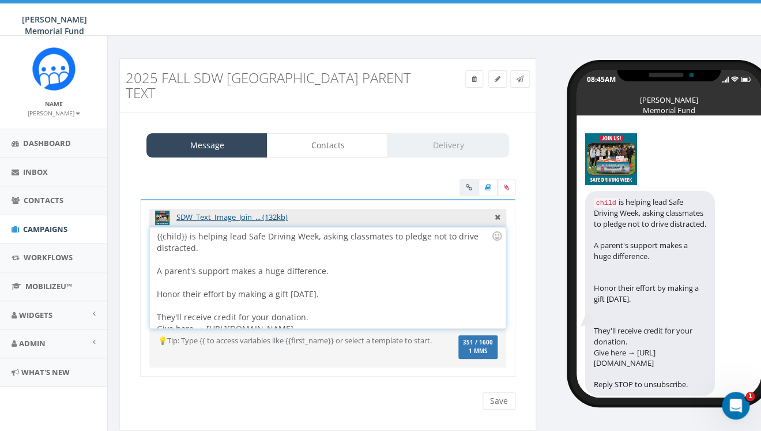
click at [309, 321] on div "{{child}} is helping lead Safe Driving Week, asking classmates to pledge not to…" at bounding box center [327, 277] width 355 height 101
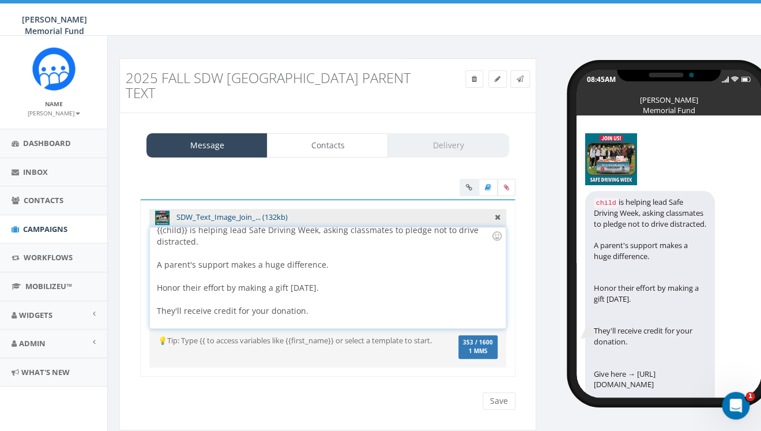
scroll to position [25, 0]
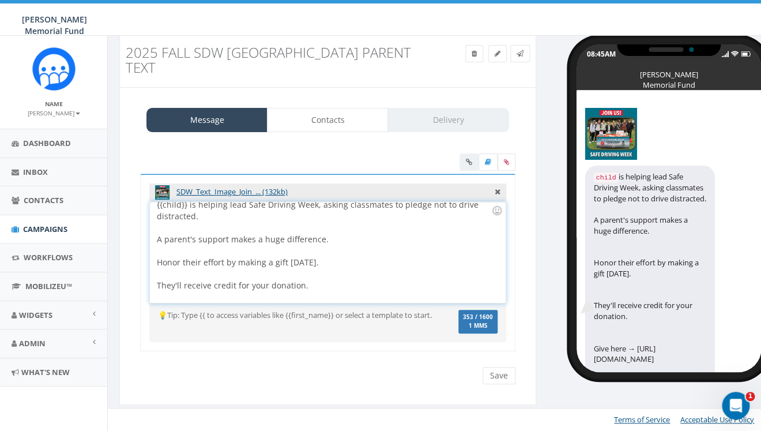
click at [156, 239] on div "{{child}} is helping lead Safe Driving Week, asking classmates to pledge not to…" at bounding box center [327, 252] width 355 height 101
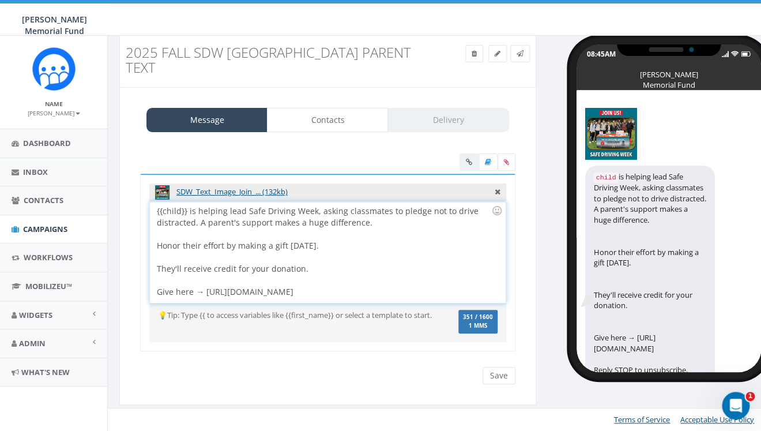
click at [156, 264] on div "{{child}} is helping lead Safe Driving Week, asking classmates to pledge not to…" at bounding box center [327, 252] width 355 height 101
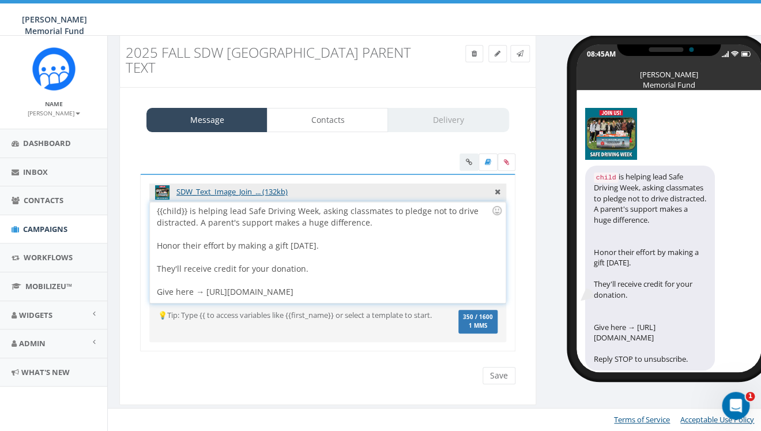
scroll to position [0, 0]
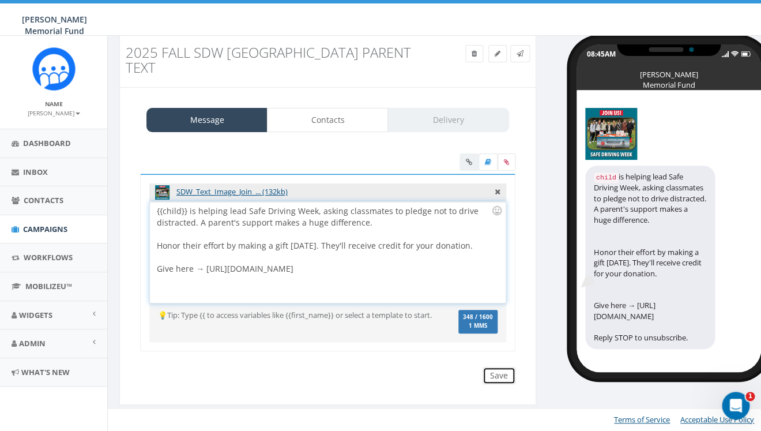
click at [503, 376] on input "Save" at bounding box center [499, 375] width 33 height 17
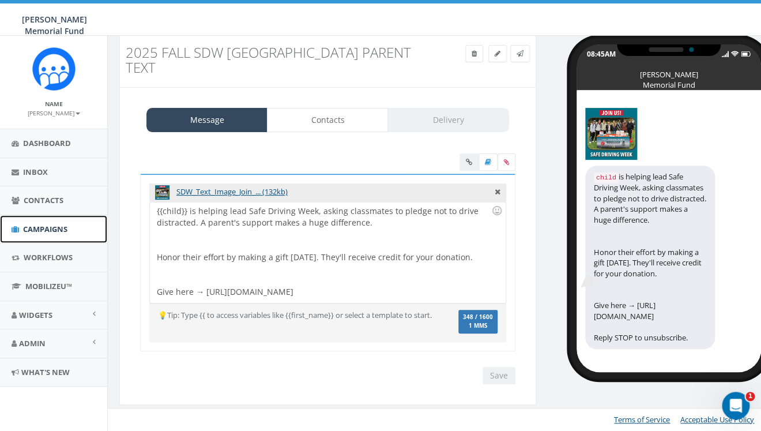
click at [50, 228] on span "Campaigns" at bounding box center [45, 229] width 44 height 10
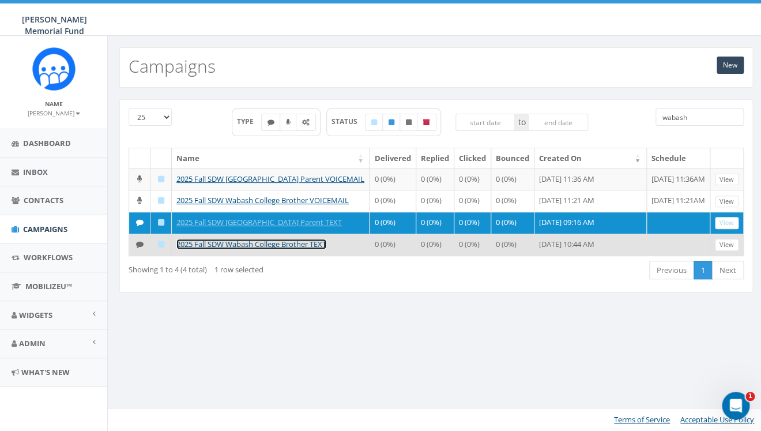
click at [262, 249] on link "2025 Fall SDW Wabash College Brother TEXT" at bounding box center [251, 244] width 150 height 10
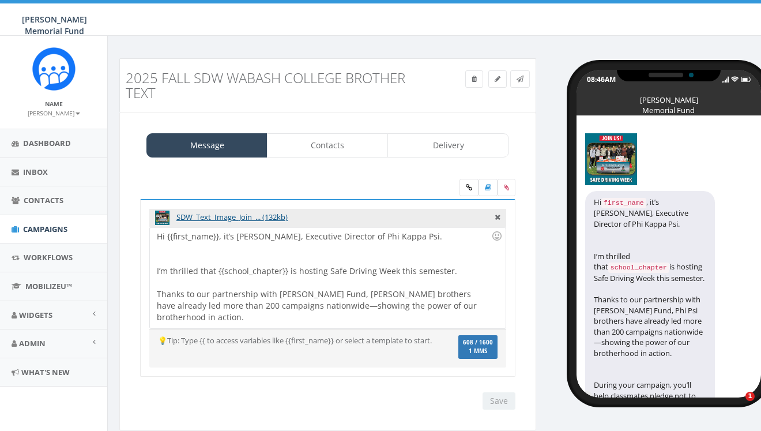
select select
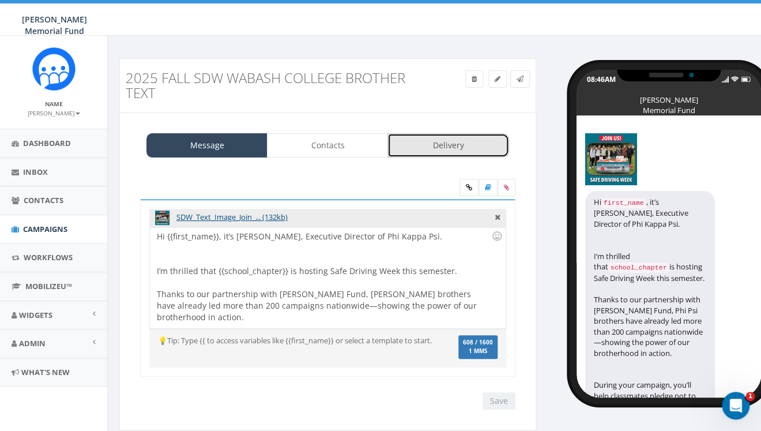
click at [413, 155] on link "Delivery" at bounding box center [447, 145] width 121 height 24
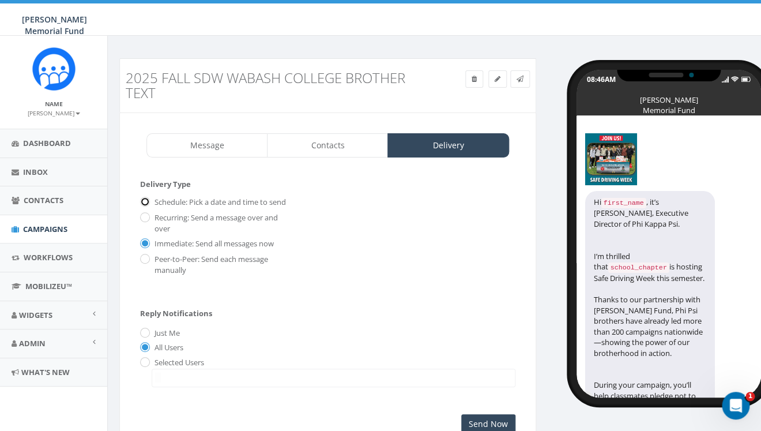
click at [148, 204] on input "Schedule: Pick a date and time to send" at bounding box center [143, 202] width 7 height 7
radio input "true"
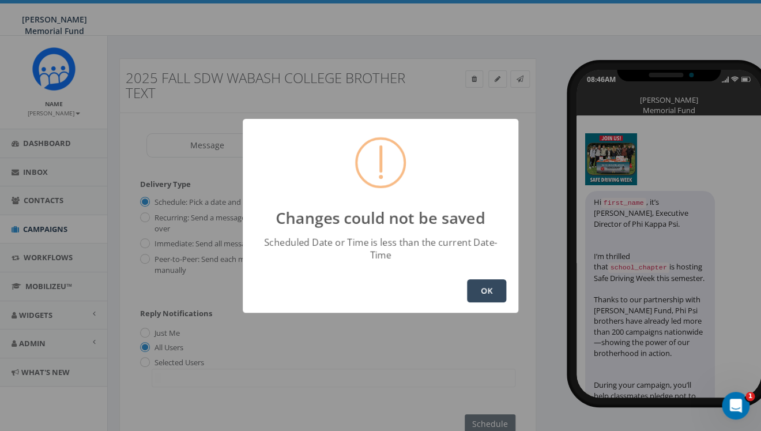
click at [483, 288] on button "OK" at bounding box center [486, 290] width 39 height 23
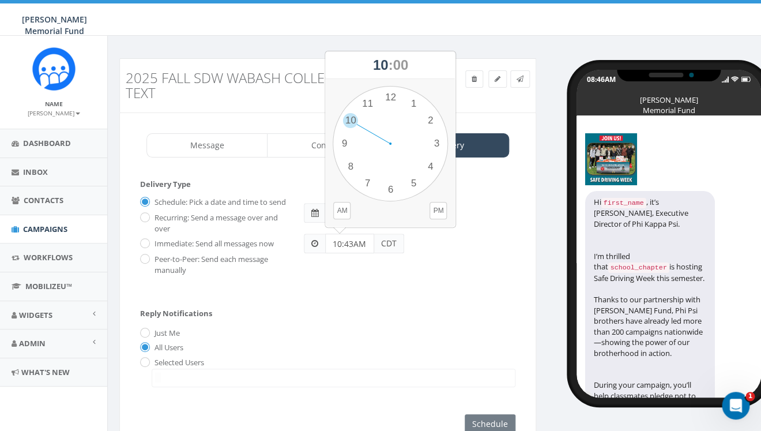
click at [347, 244] on input "10:43AM" at bounding box center [349, 244] width 49 height 20
drag, startPoint x: 352, startPoint y: 241, endPoint x: 325, endPoint y: 240, distance: 26.5
click at [325, 240] on input "10:43AM" at bounding box center [349, 244] width 49 height 20
type input "11 AM"
click at [453, 269] on div "Schedule: Pick a date and time to send Recurring: Send a message over and over …" at bounding box center [327, 234] width 393 height 82
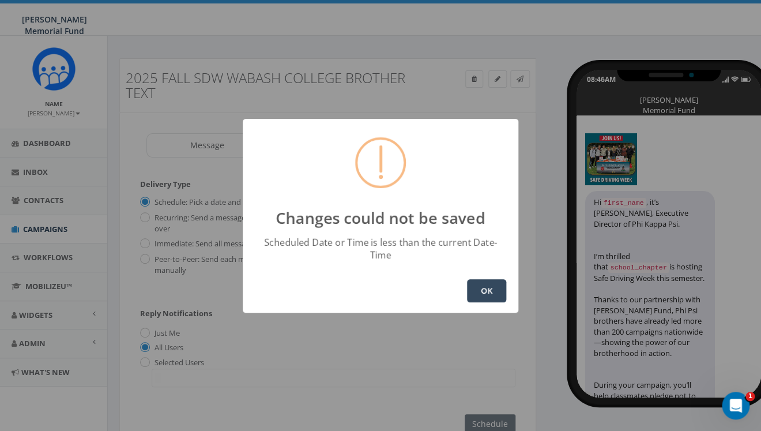
click at [481, 287] on button "OK" at bounding box center [486, 290] width 39 height 23
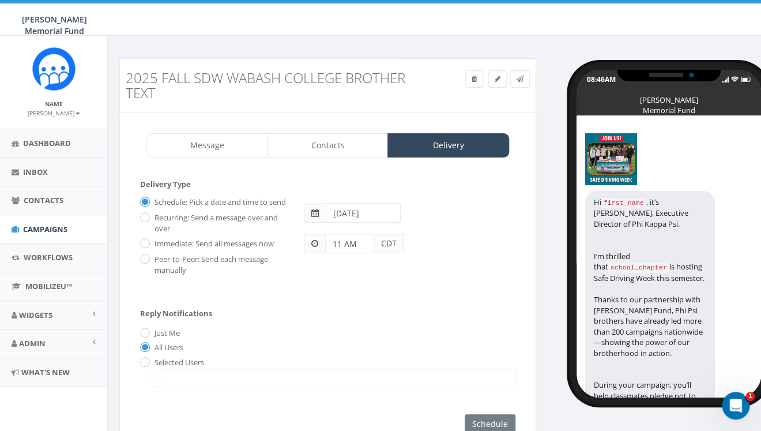
click at [353, 213] on input "[DATE]" at bounding box center [364, 213] width 76 height 20
click at [357, 303] on td "13" at bounding box center [353, 304] width 17 height 17
type input "[DATE]"
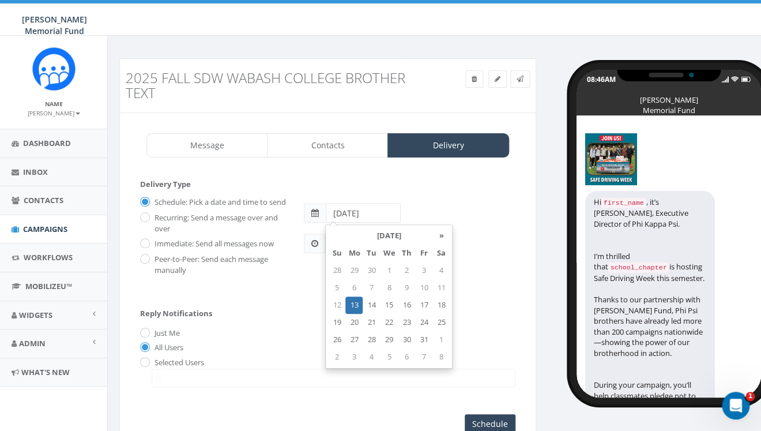
click at [480, 222] on div "[DATE]" at bounding box center [409, 208] width 229 height 31
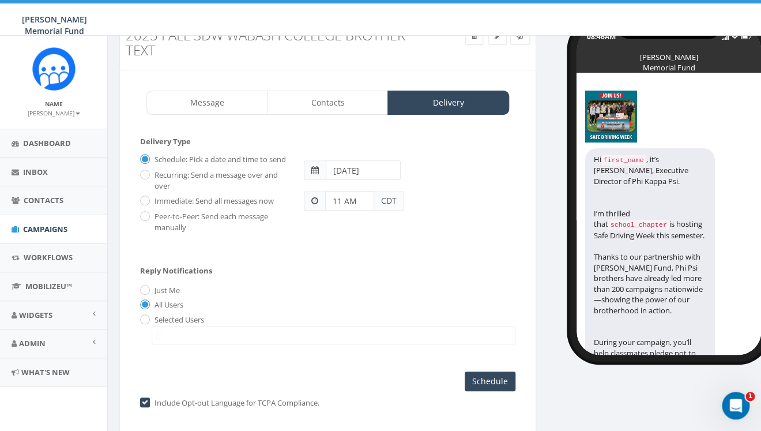
scroll to position [45, 0]
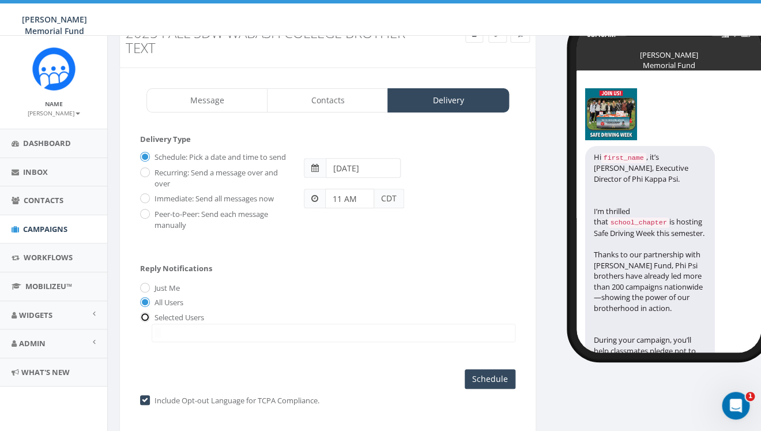
click at [147, 321] on input "radio" at bounding box center [143, 317] width 7 height 7
radio input "true"
click at [191, 341] on span at bounding box center [334, 332] width 364 height 18
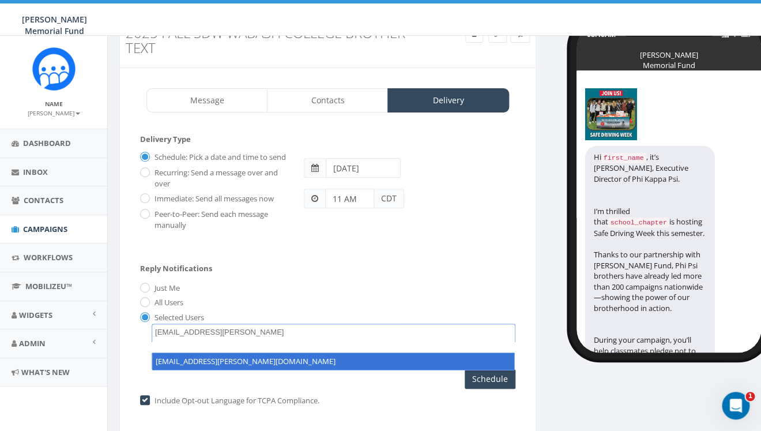
type textarea "[EMAIL_ADDRESS][PERSON_NAME][DOMAIN_NAME]"
select select "[EMAIL_ADDRESS][PERSON_NAME][DOMAIN_NAME]"
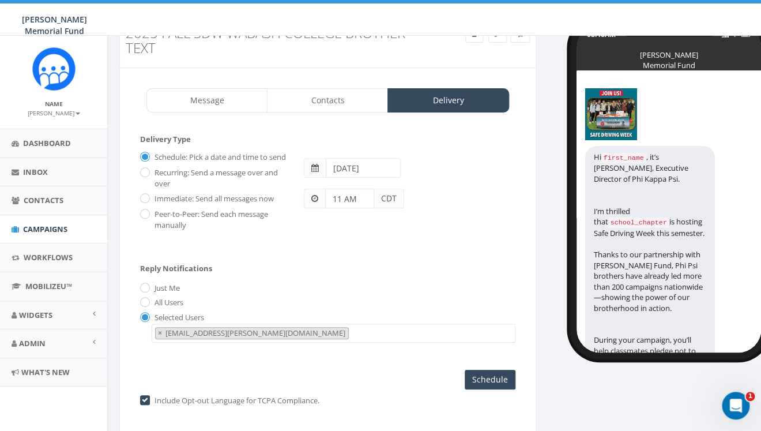
scroll to position [13, 0]
click at [351, 326] on div "Selected Users [PERSON_NAME][EMAIL_ADDRESS][DOMAIN_NAME] [DOMAIN_NAME][EMAIL_AD…" at bounding box center [327, 326] width 375 height 31
